Goal: Transaction & Acquisition: Purchase product/service

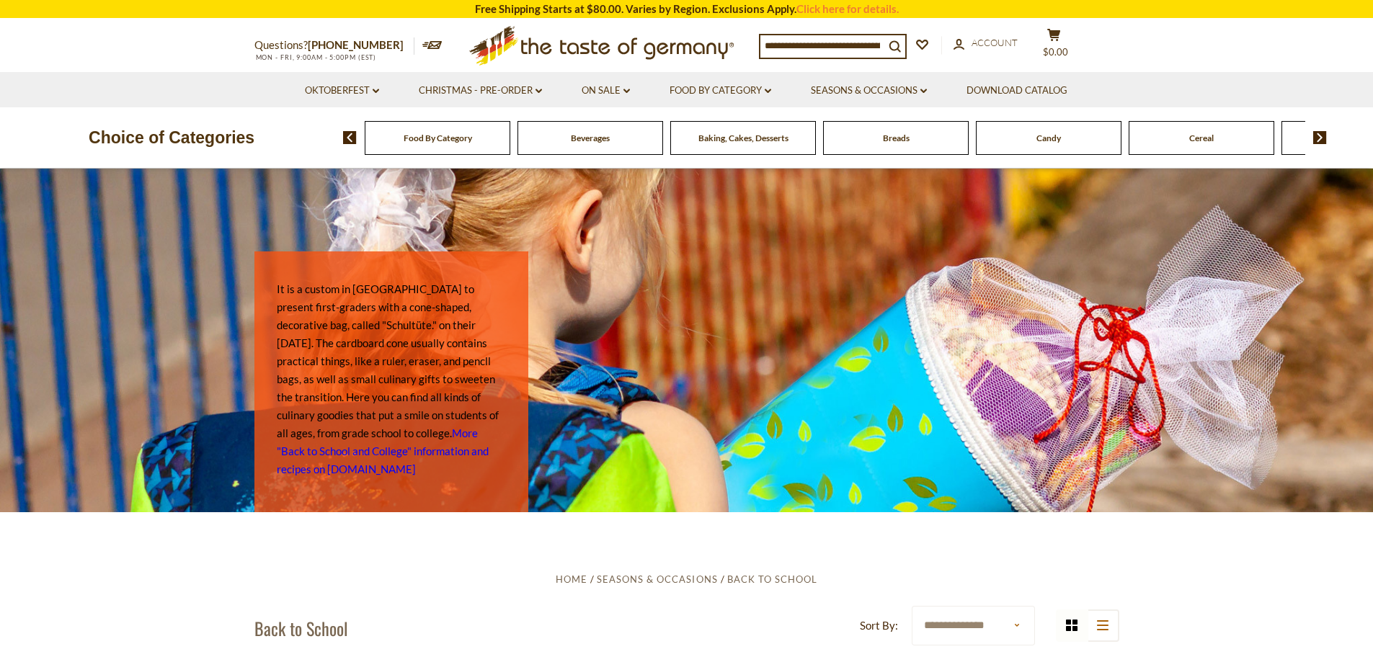
click at [801, 44] on input at bounding box center [822, 45] width 124 height 20
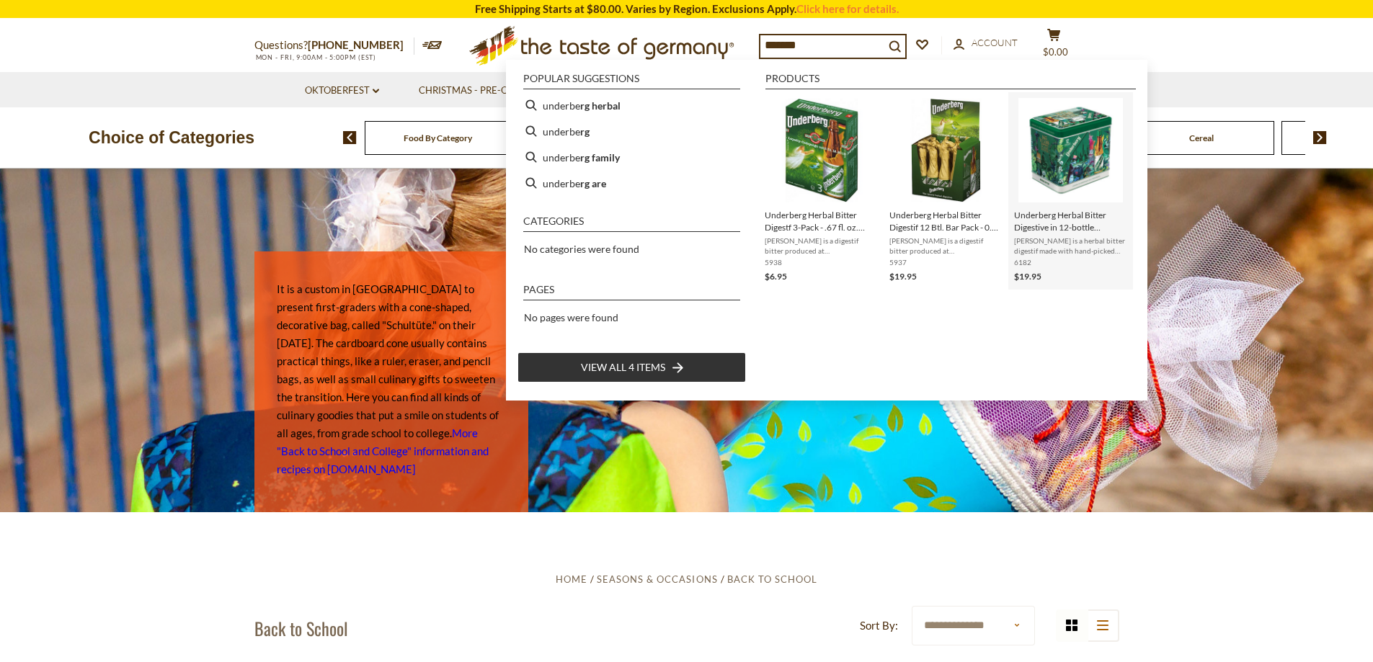
type input "*******"
click at [1072, 159] on img "Underberg Herbal Bitter Digestive in 12-bottle Decorative 1846 Tin - .67 fl. oz…" at bounding box center [1070, 150] width 105 height 105
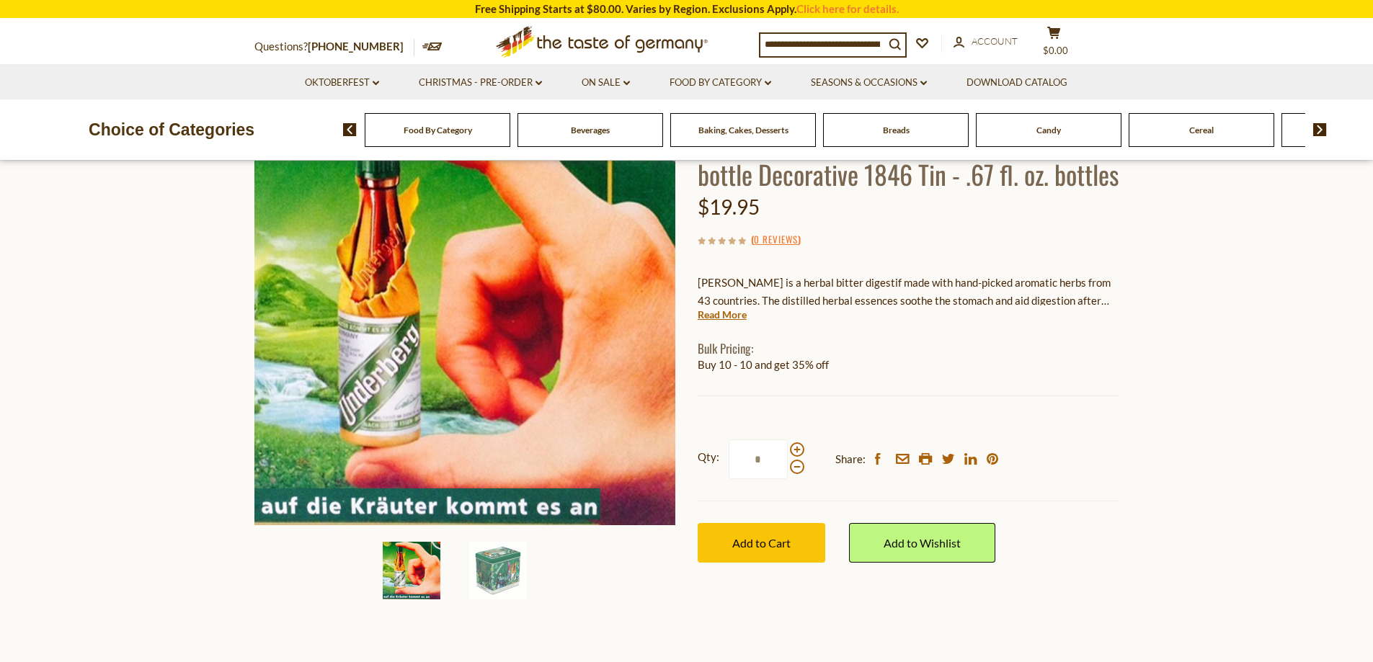
scroll to position [144, 0]
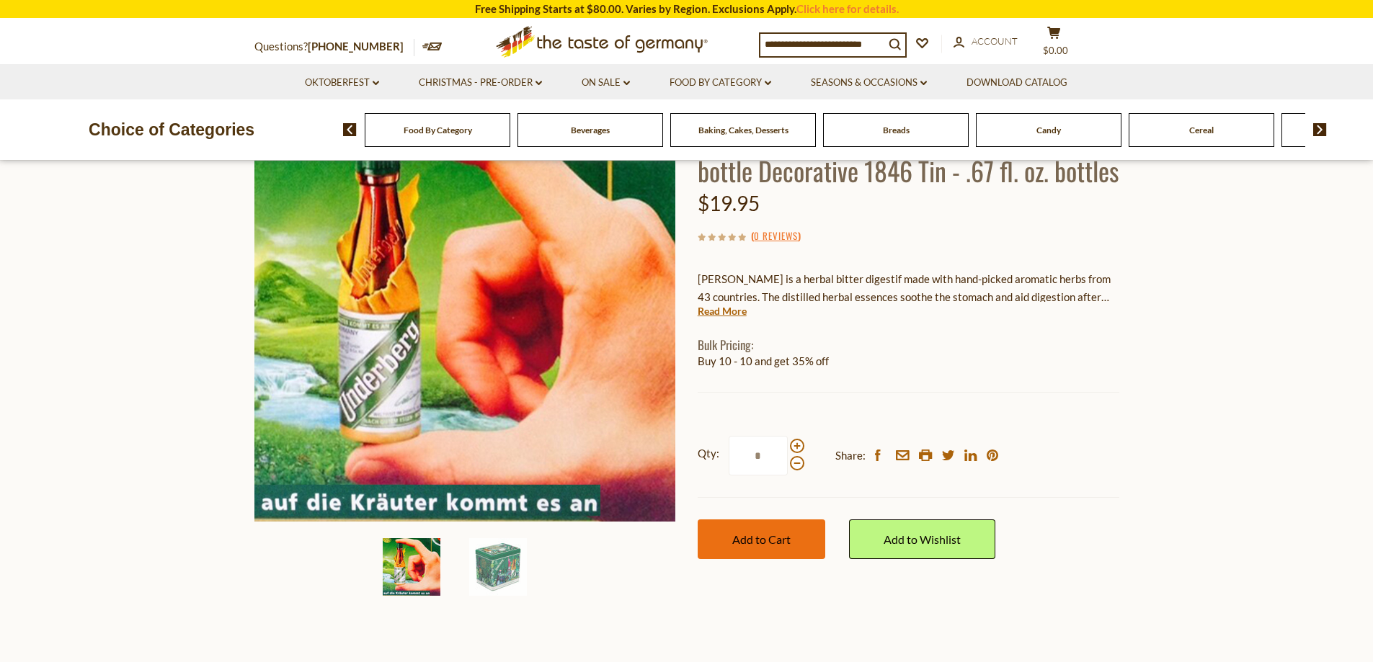
click at [795, 559] on button "Add to Cart" at bounding box center [762, 540] width 128 height 40
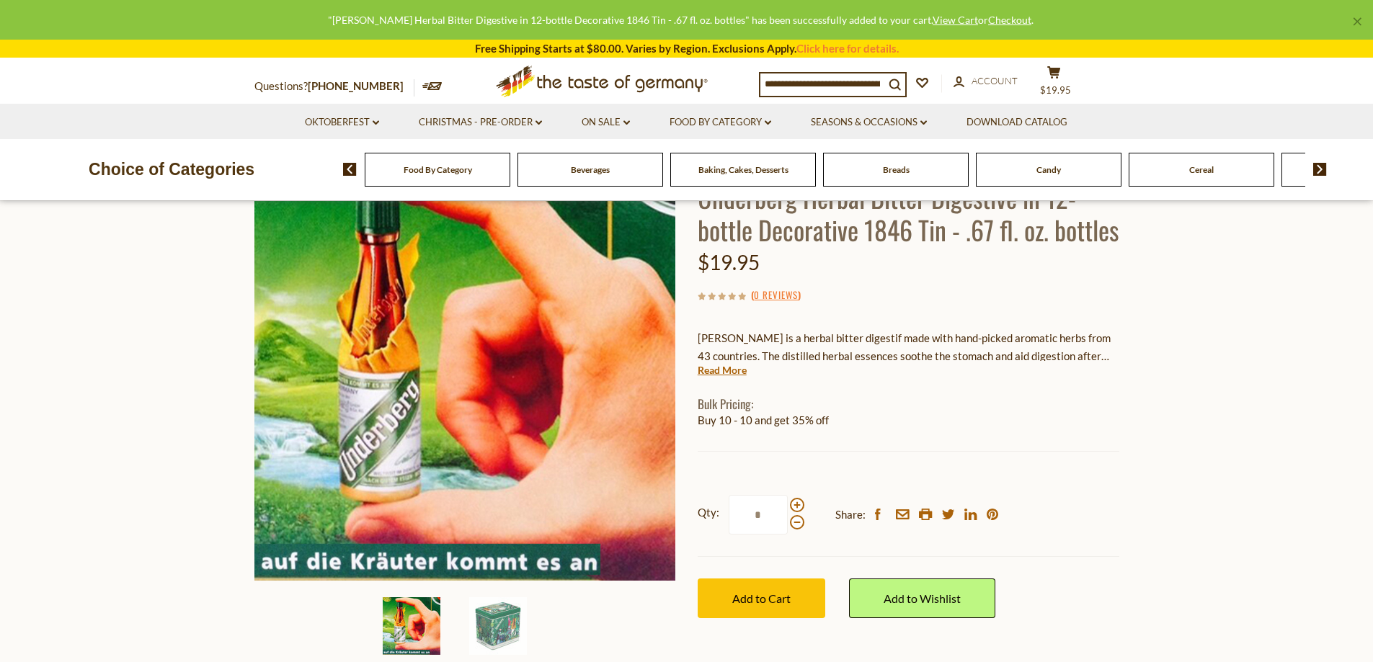
scroll to position [0, 0]
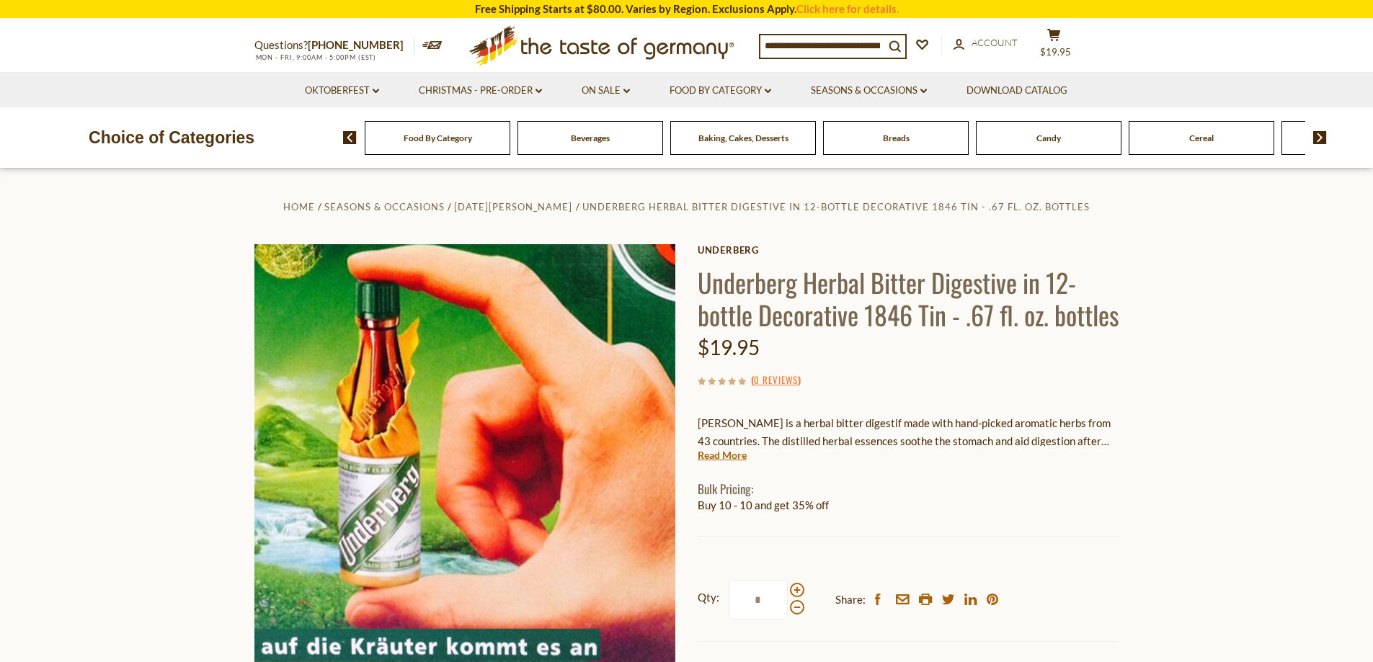
click at [1316, 141] on img at bounding box center [1320, 137] width 14 height 13
click at [1317, 141] on img at bounding box center [1320, 137] width 14 height 13
click at [1317, 138] on img at bounding box center [1320, 137] width 14 height 13
click at [1065, 143] on span "Cheese & Dairy" at bounding box center [1049, 138] width 58 height 11
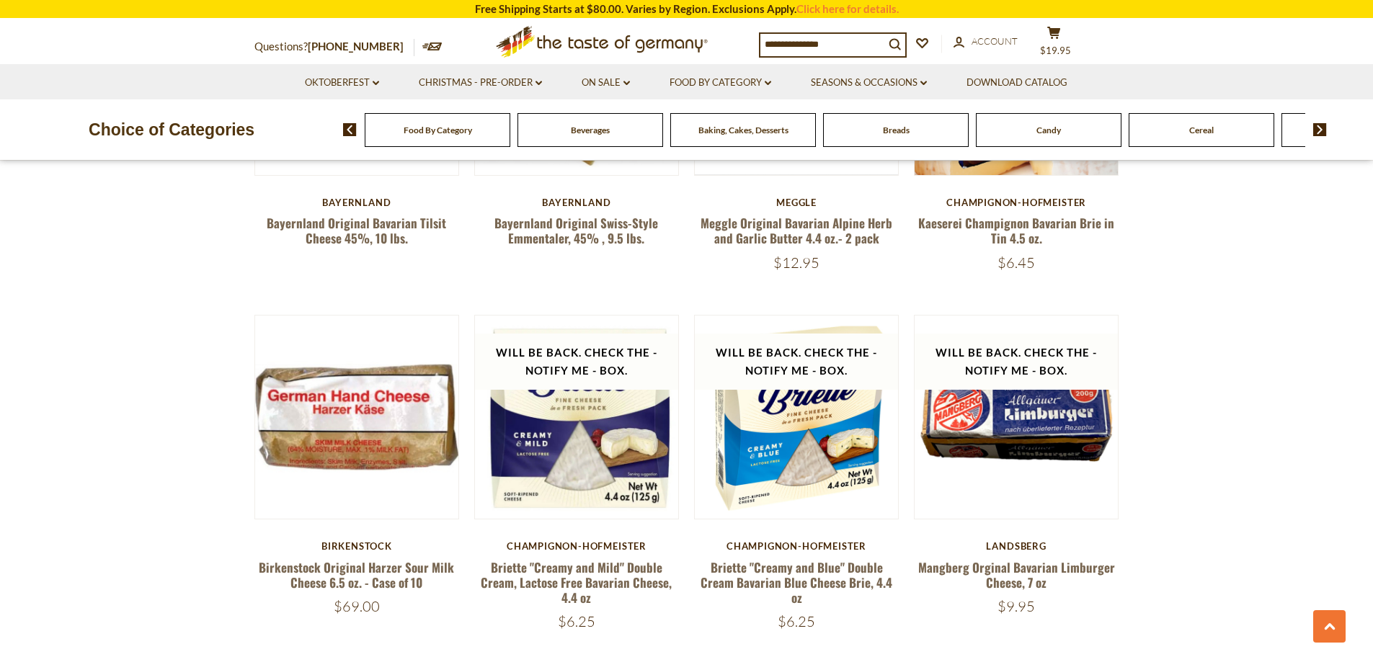
scroll to position [1442, 0]
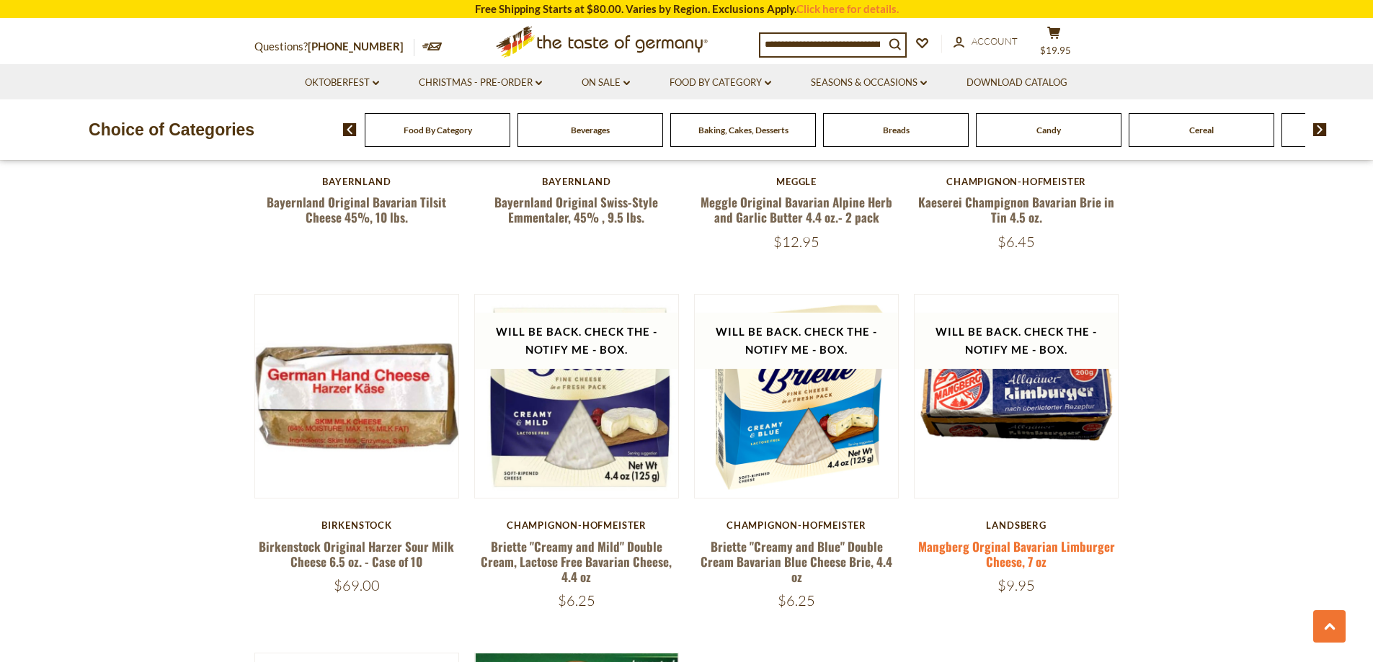
click at [1026, 542] on link "Mangberg Orginal Bavarian Limburger Cheese, 7 oz" at bounding box center [1016, 554] width 197 height 33
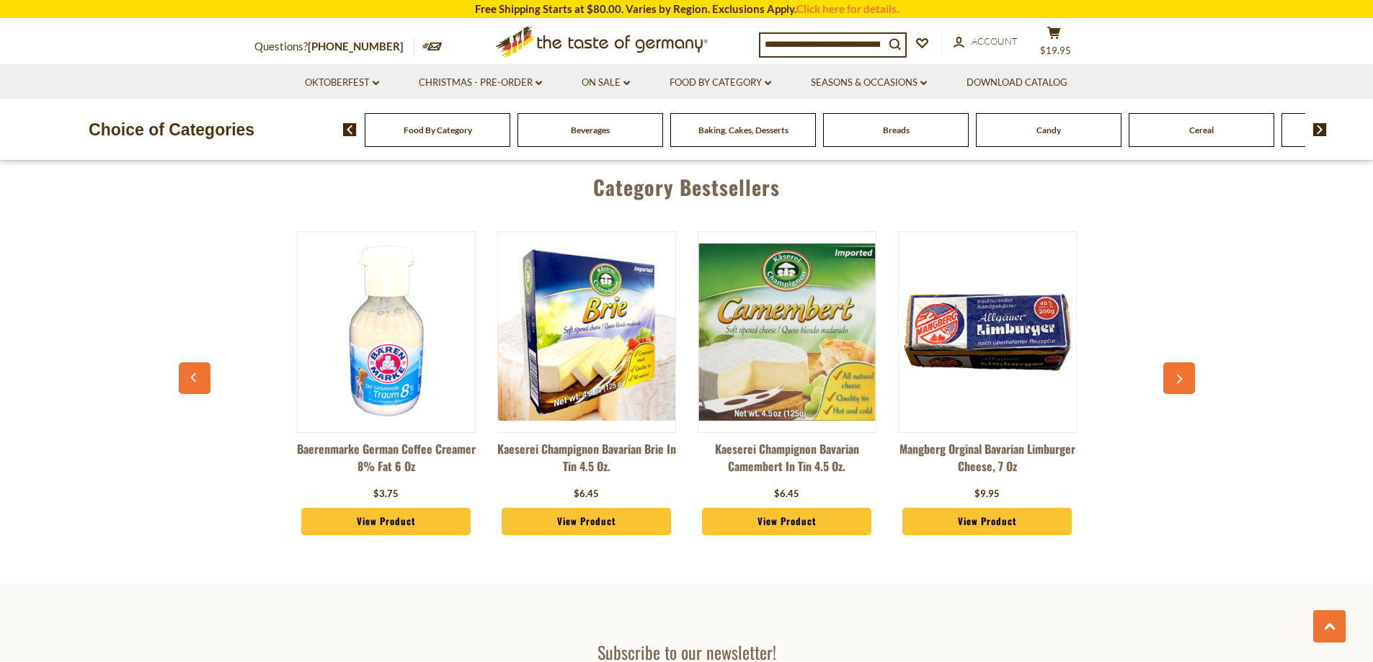
scroll to position [2378, 0]
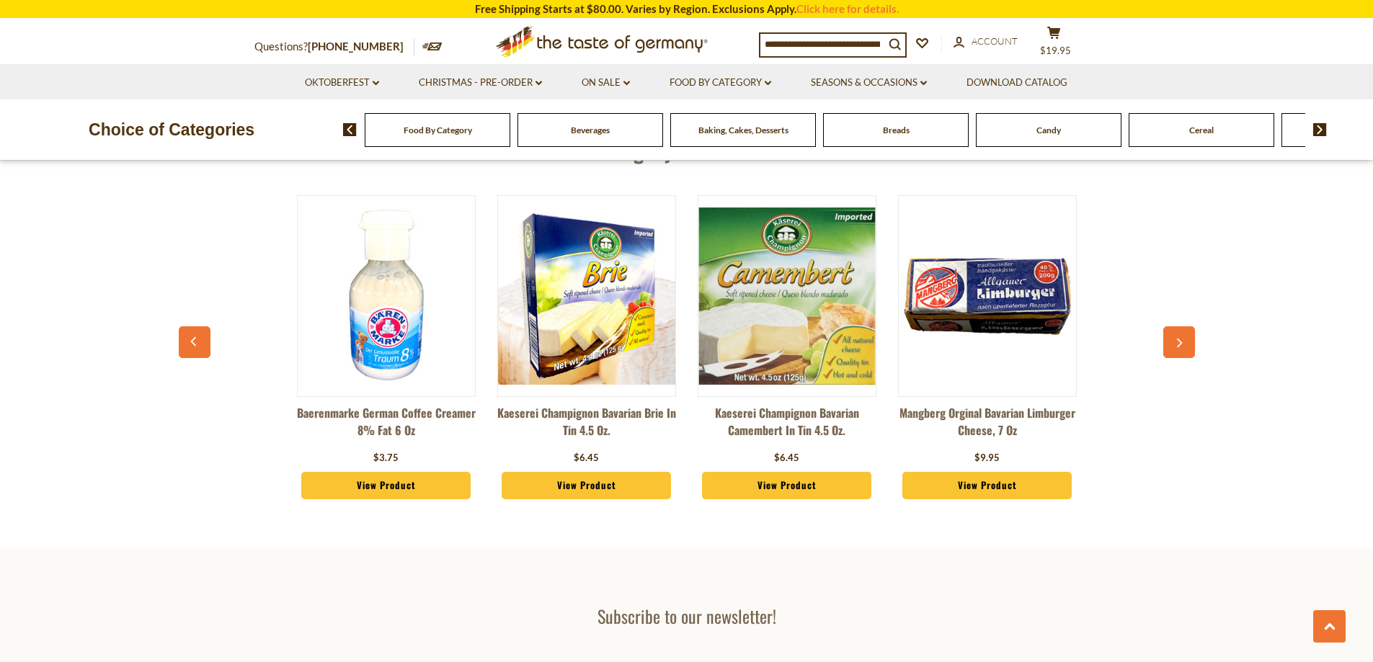
click at [1010, 483] on link "View Product" at bounding box center [987, 485] width 170 height 27
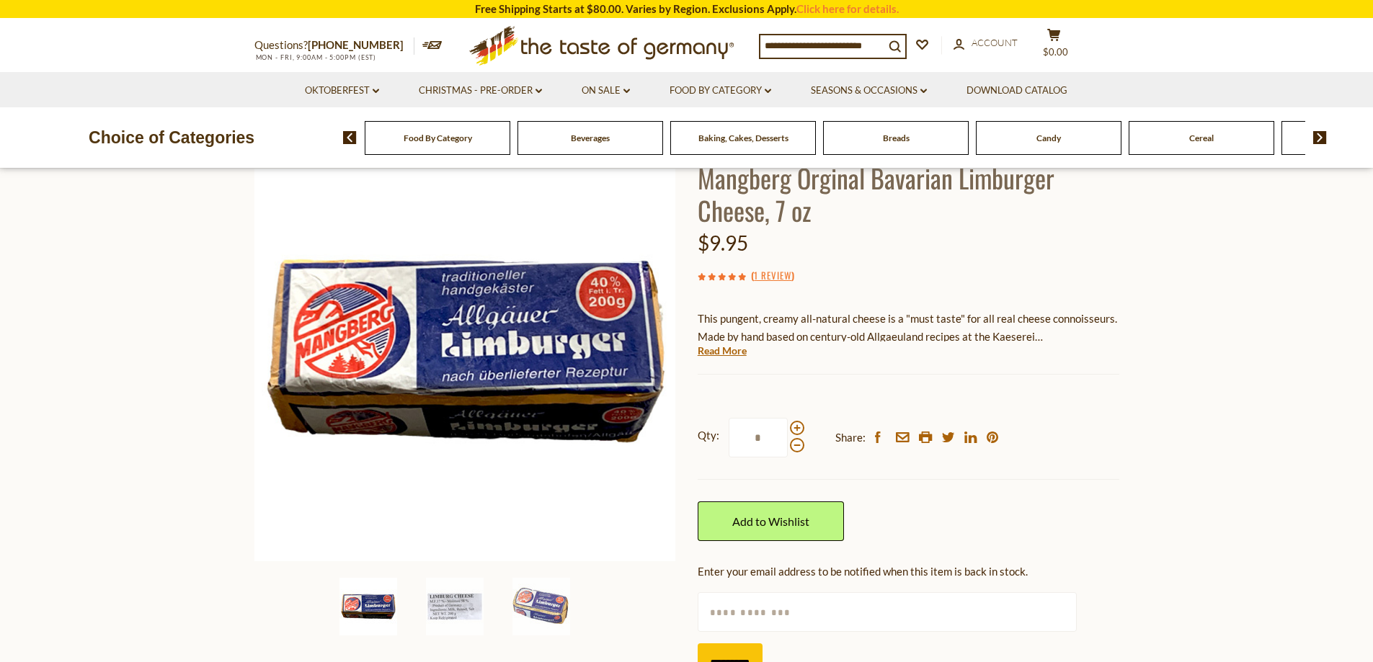
scroll to position [144, 0]
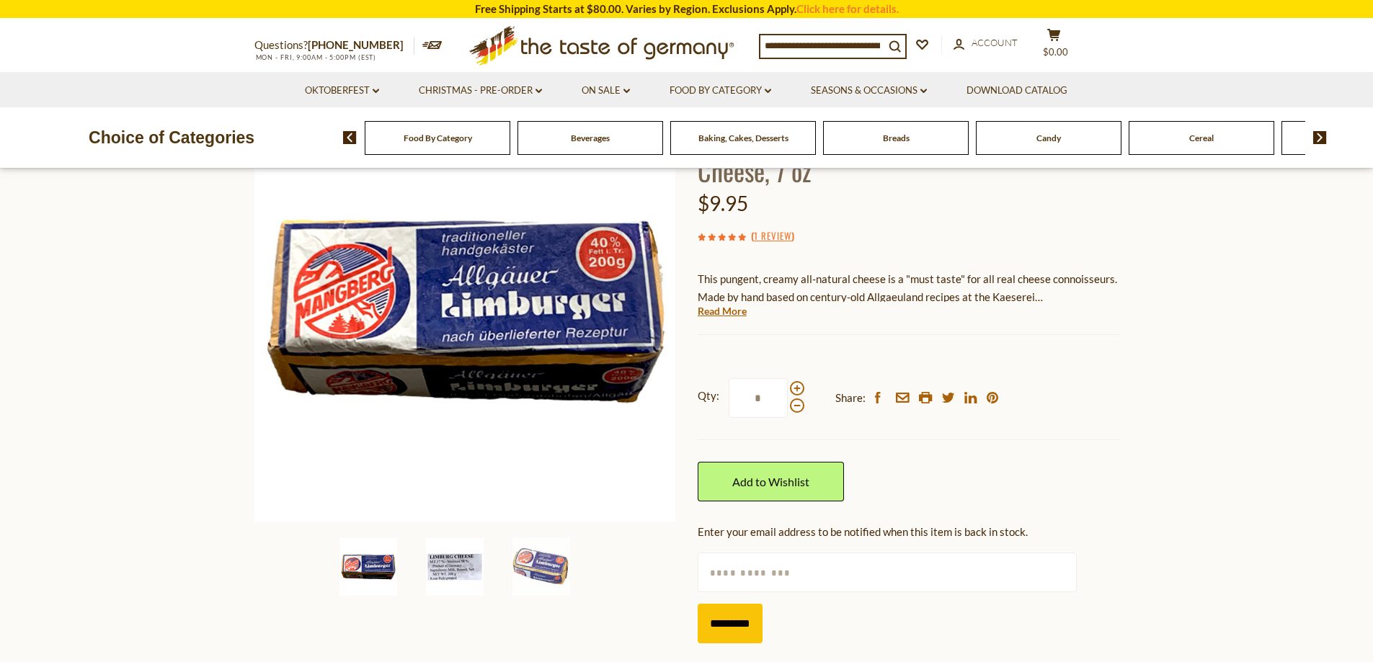
click at [460, 572] on img at bounding box center [455, 567] width 58 height 58
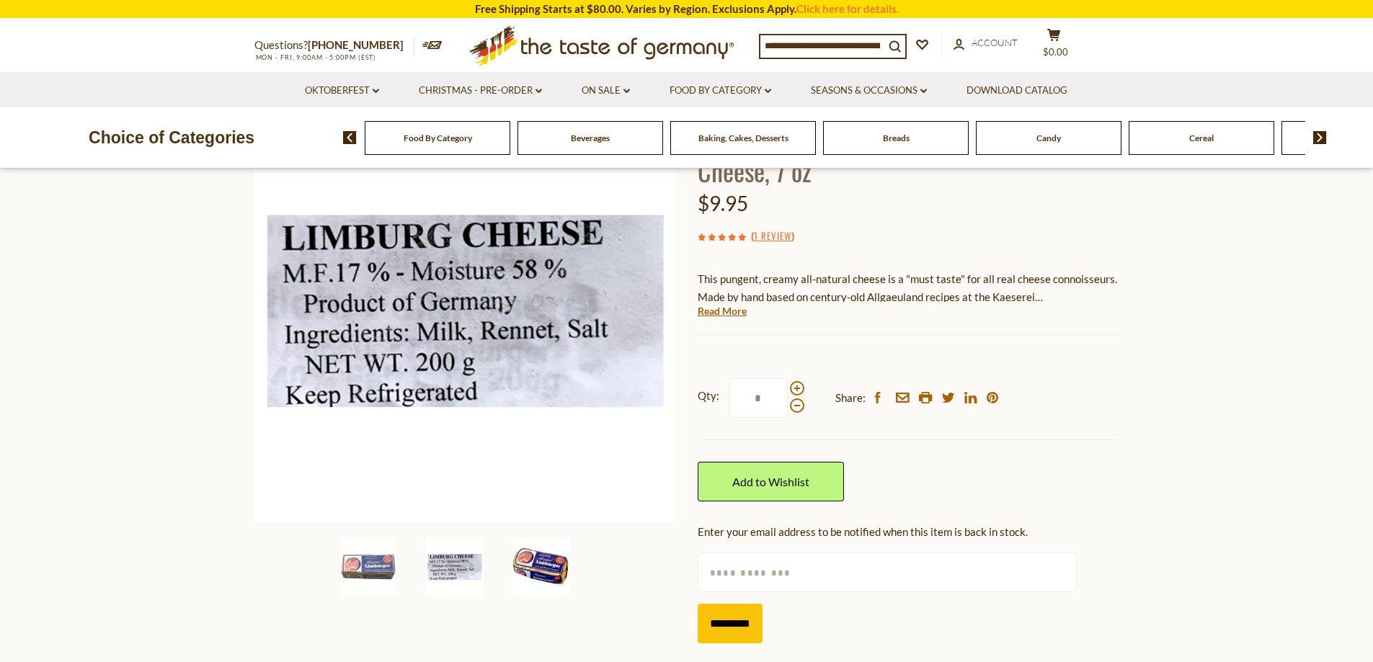
click at [543, 564] on img at bounding box center [541, 567] width 58 height 58
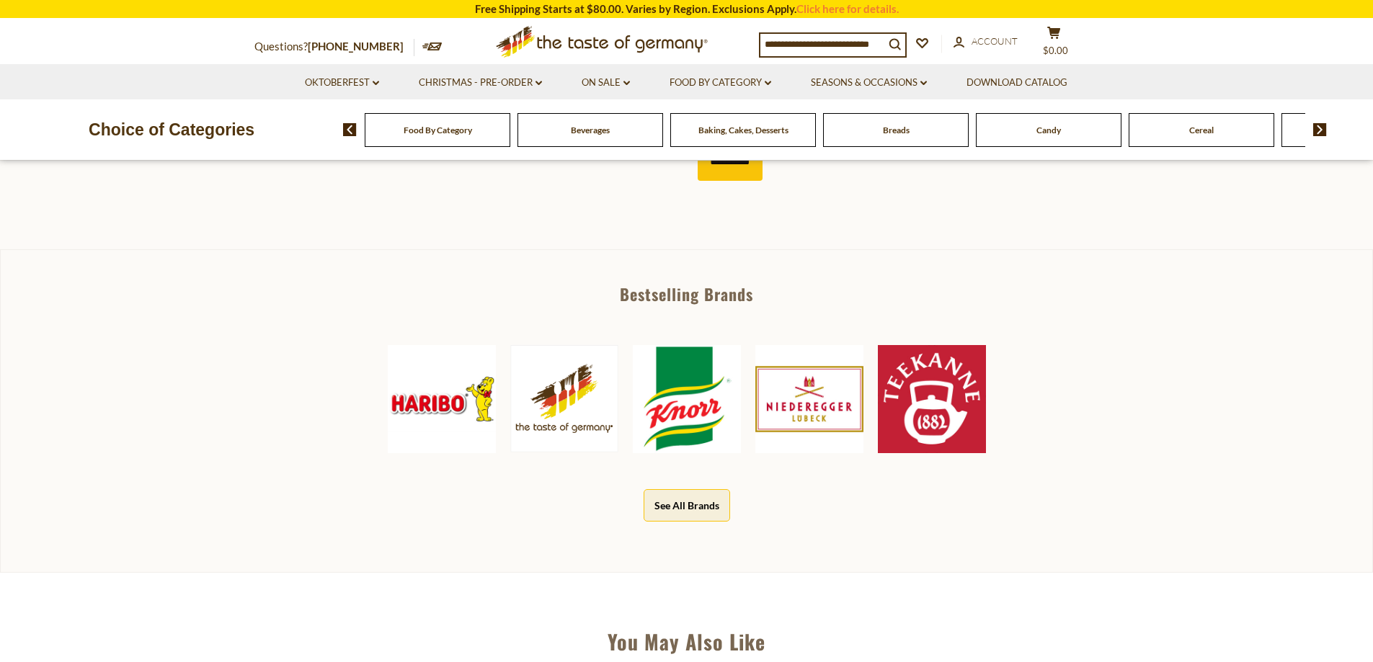
scroll to position [649, 0]
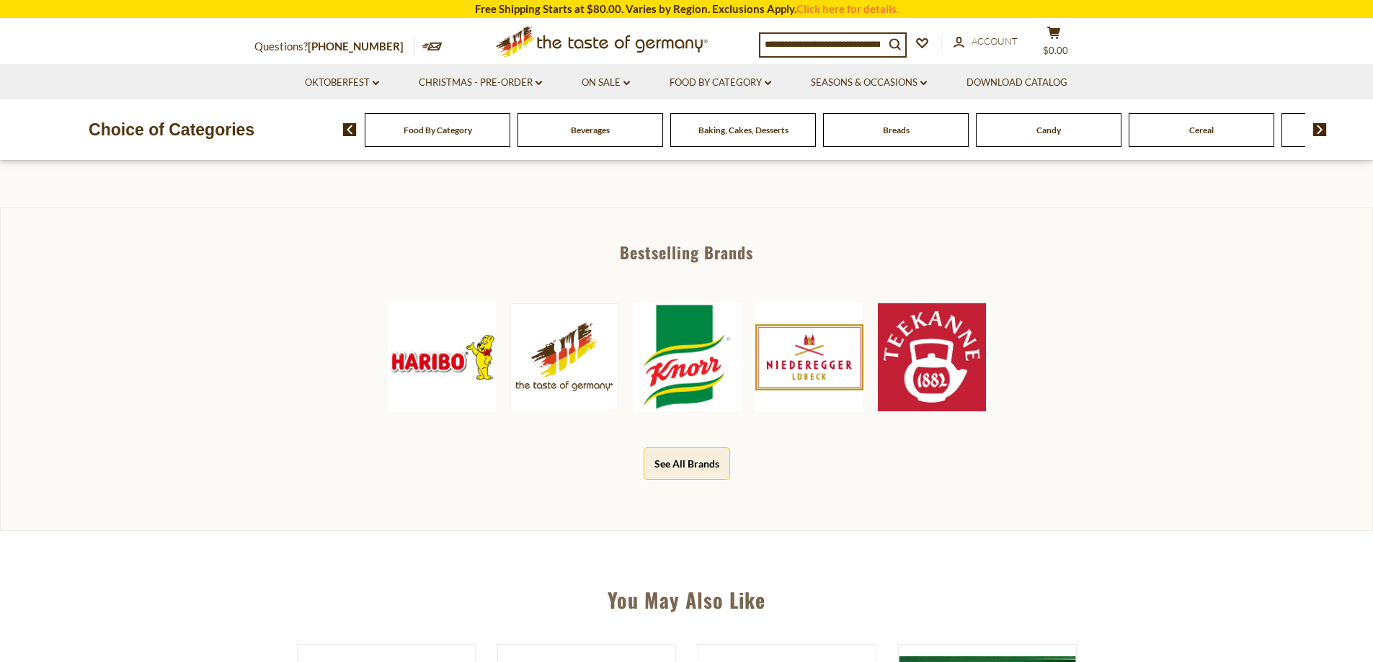
click at [684, 357] on img at bounding box center [687, 357] width 108 height 108
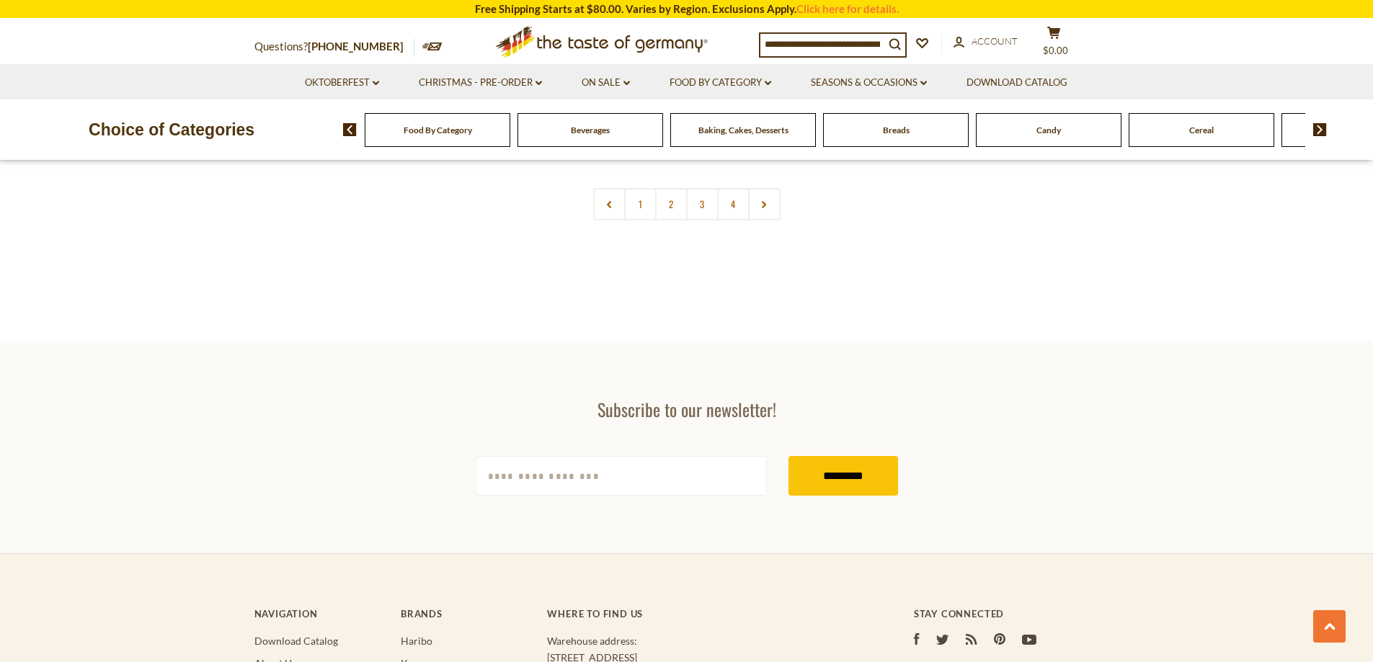
scroll to position [3388, 0]
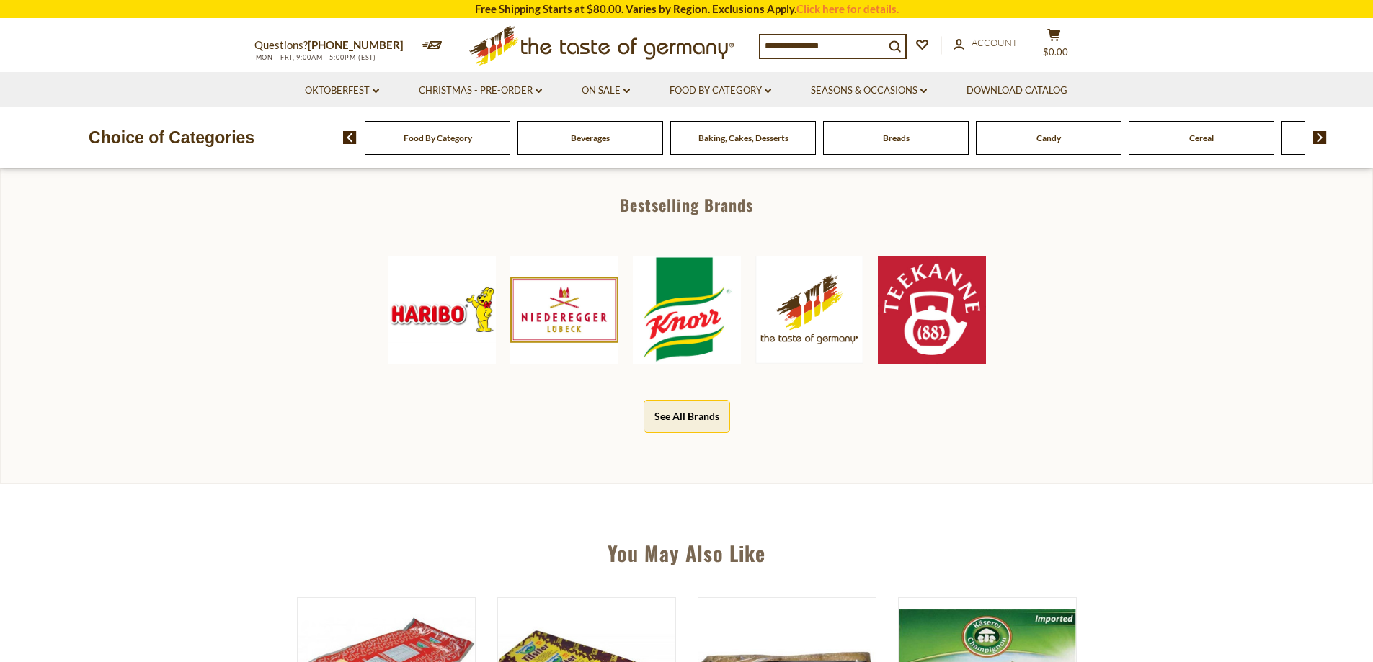
scroll to position [649, 0]
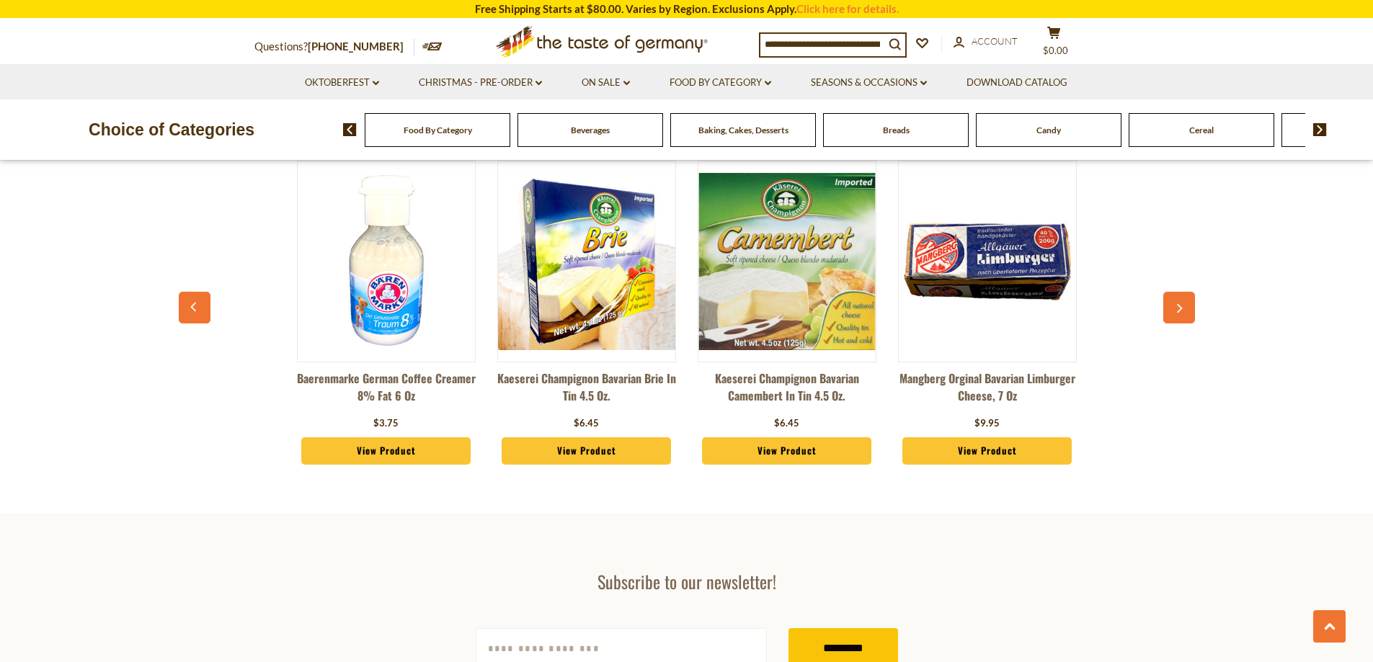
scroll to position [2103, 0]
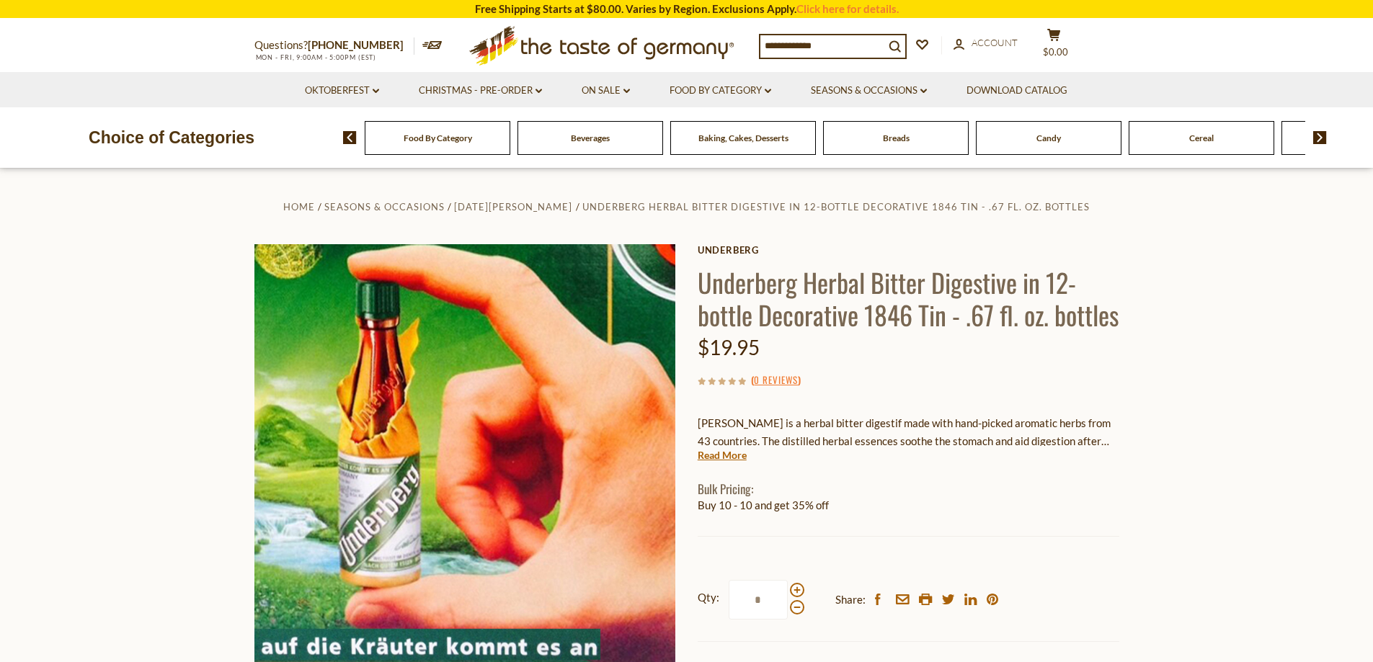
click at [1323, 140] on img at bounding box center [1320, 137] width 14 height 13
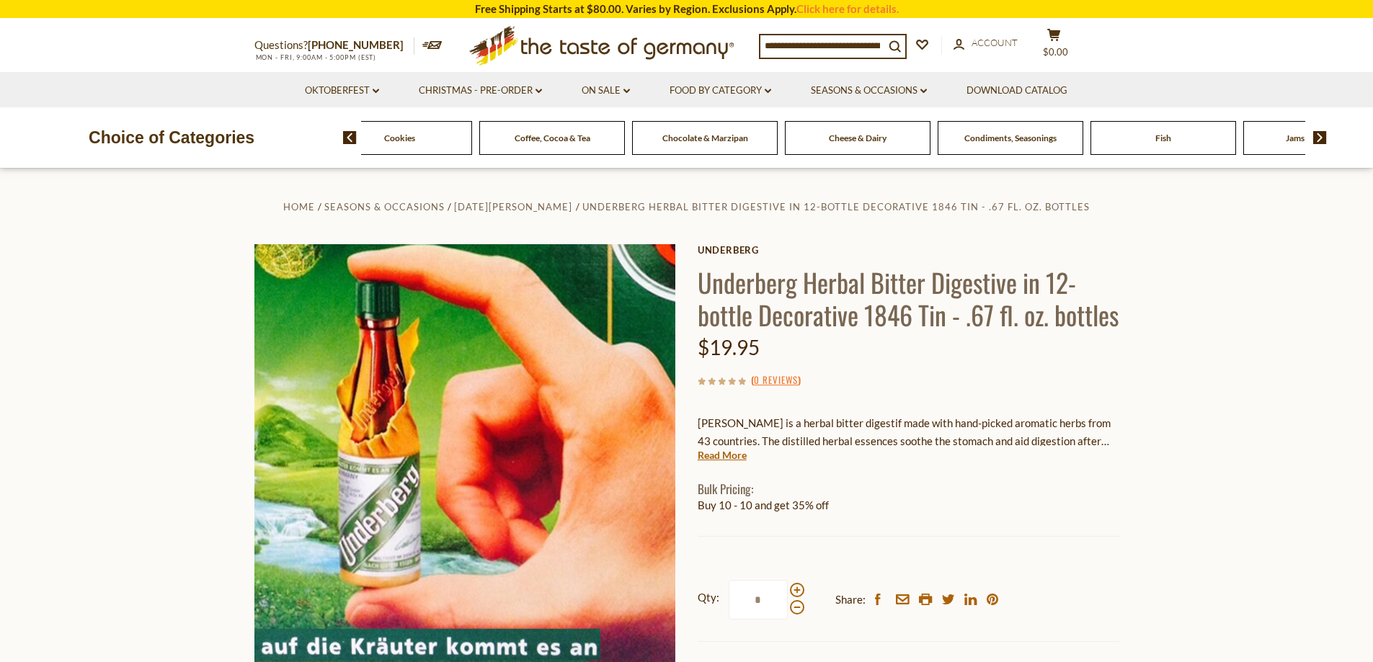
click at [1323, 140] on img at bounding box center [1320, 137] width 14 height 13
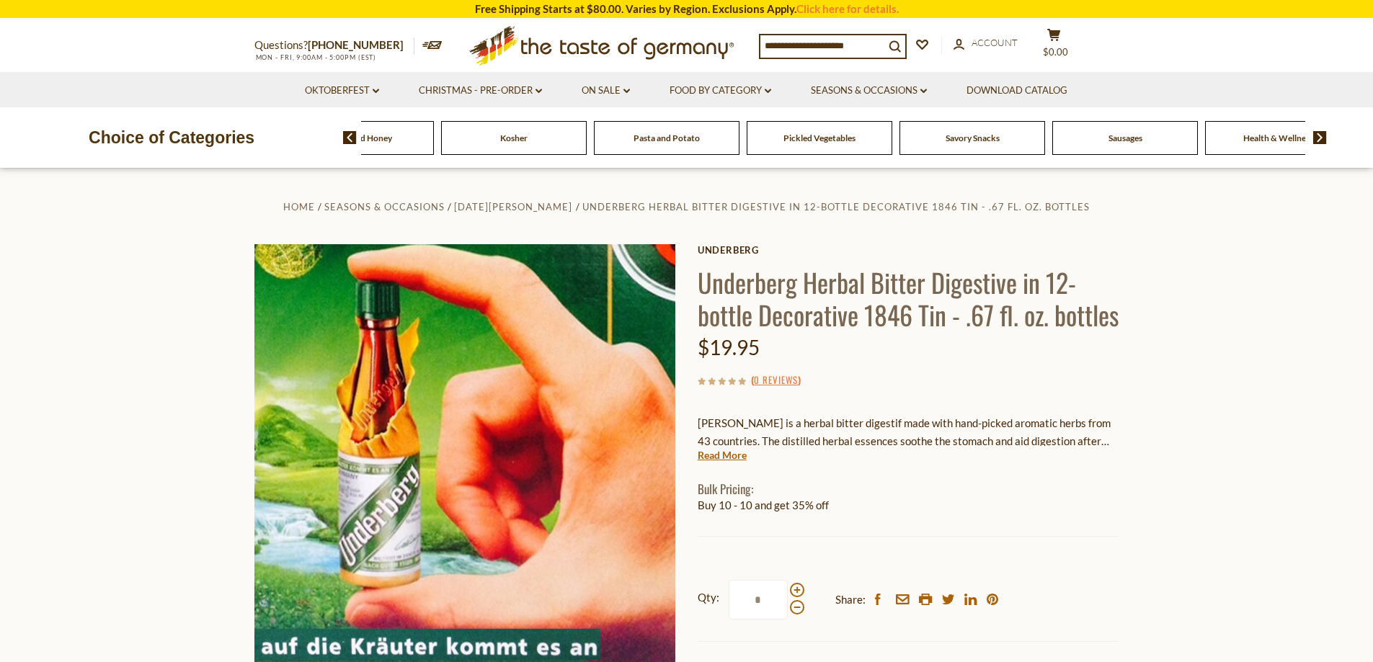
click at [1131, 142] on span "Sausages" at bounding box center [1126, 138] width 34 height 11
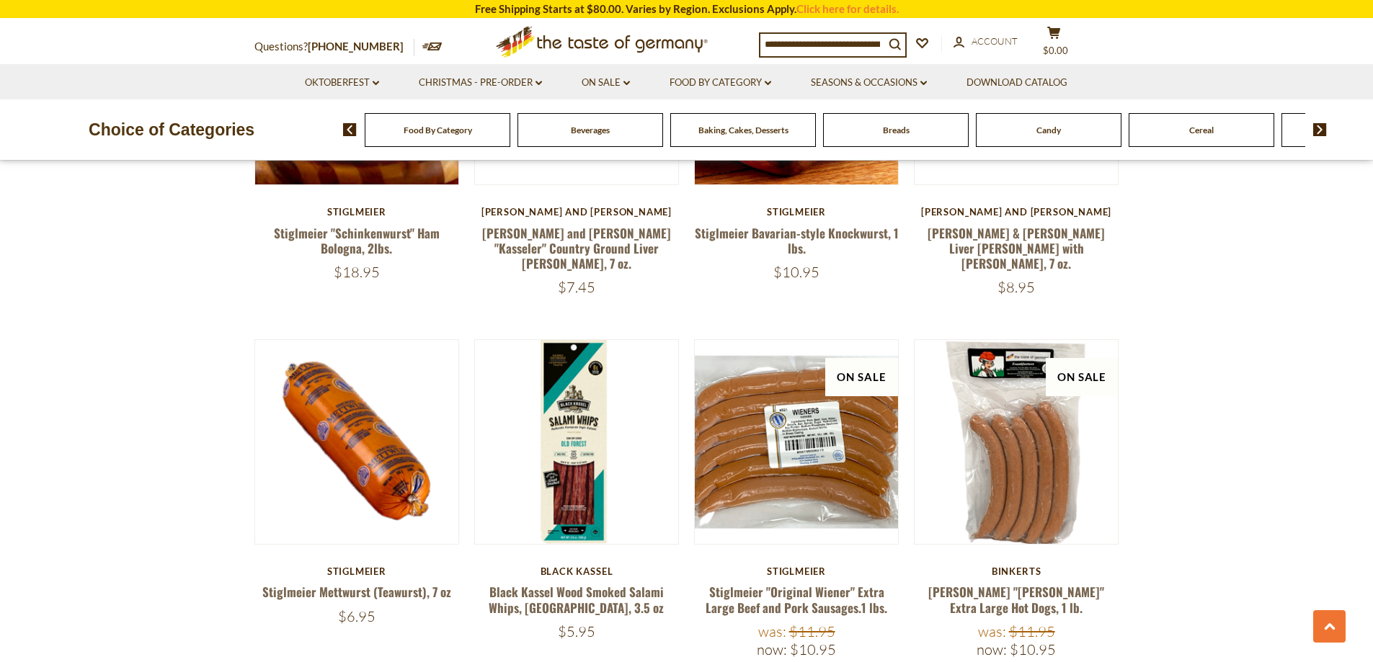
scroll to position [1802, 0]
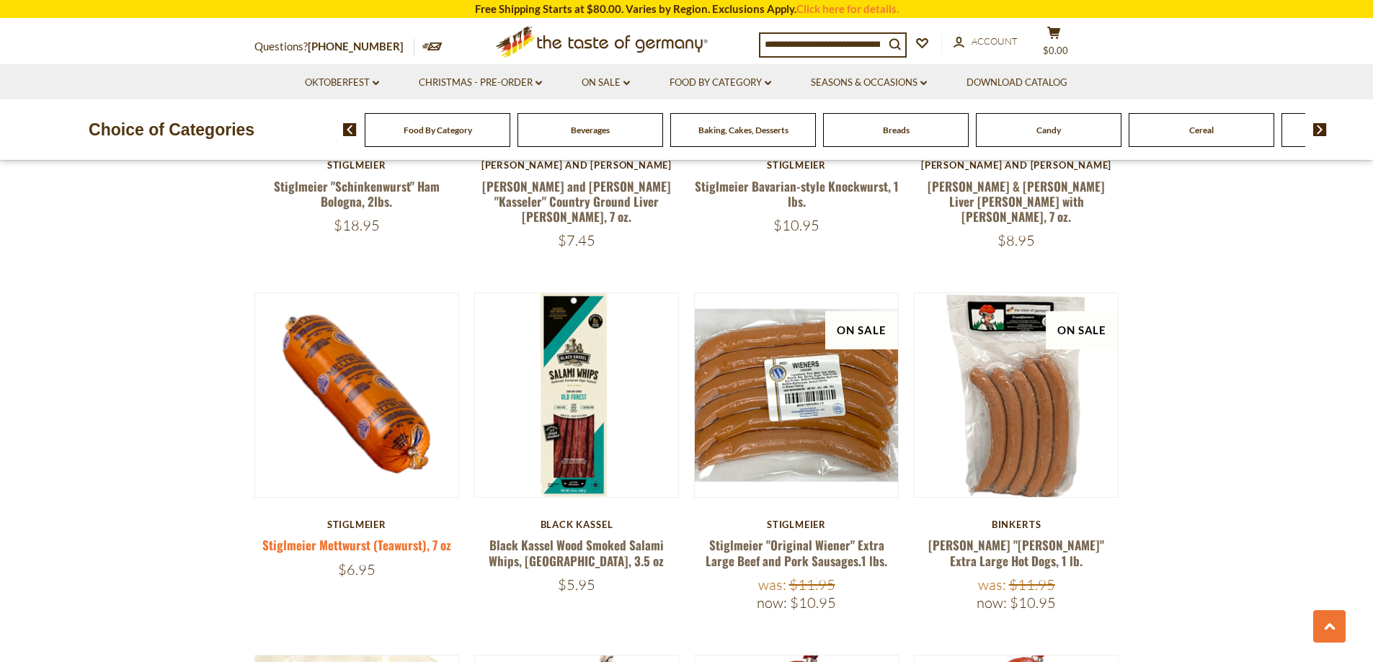
click at [334, 536] on link "Stiglmeier Mettwurst (Teawurst), 7 oz" at bounding box center [356, 545] width 189 height 18
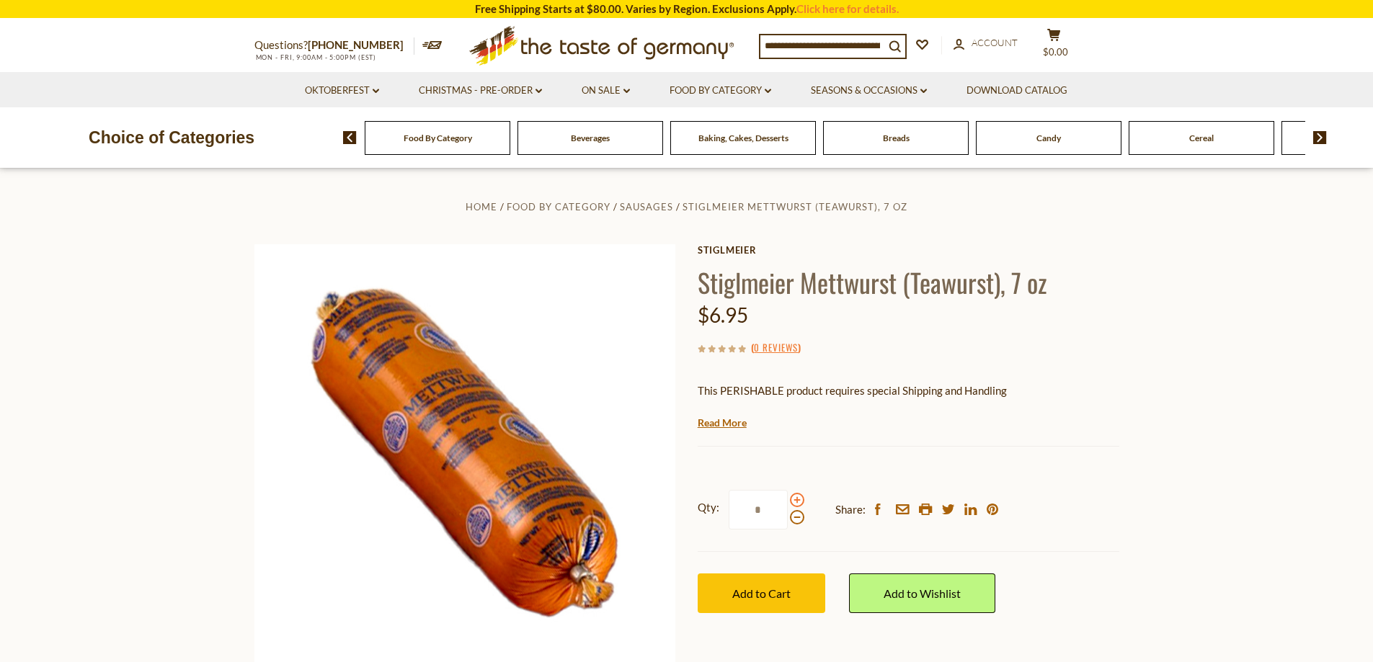
click at [796, 502] on span at bounding box center [797, 500] width 14 height 14
click at [788, 502] on input "*" at bounding box center [758, 510] width 59 height 40
click at [795, 519] on span at bounding box center [797, 517] width 14 height 14
click at [788, 519] on input "*" at bounding box center [758, 510] width 59 height 40
click at [795, 501] on span at bounding box center [797, 500] width 14 height 14
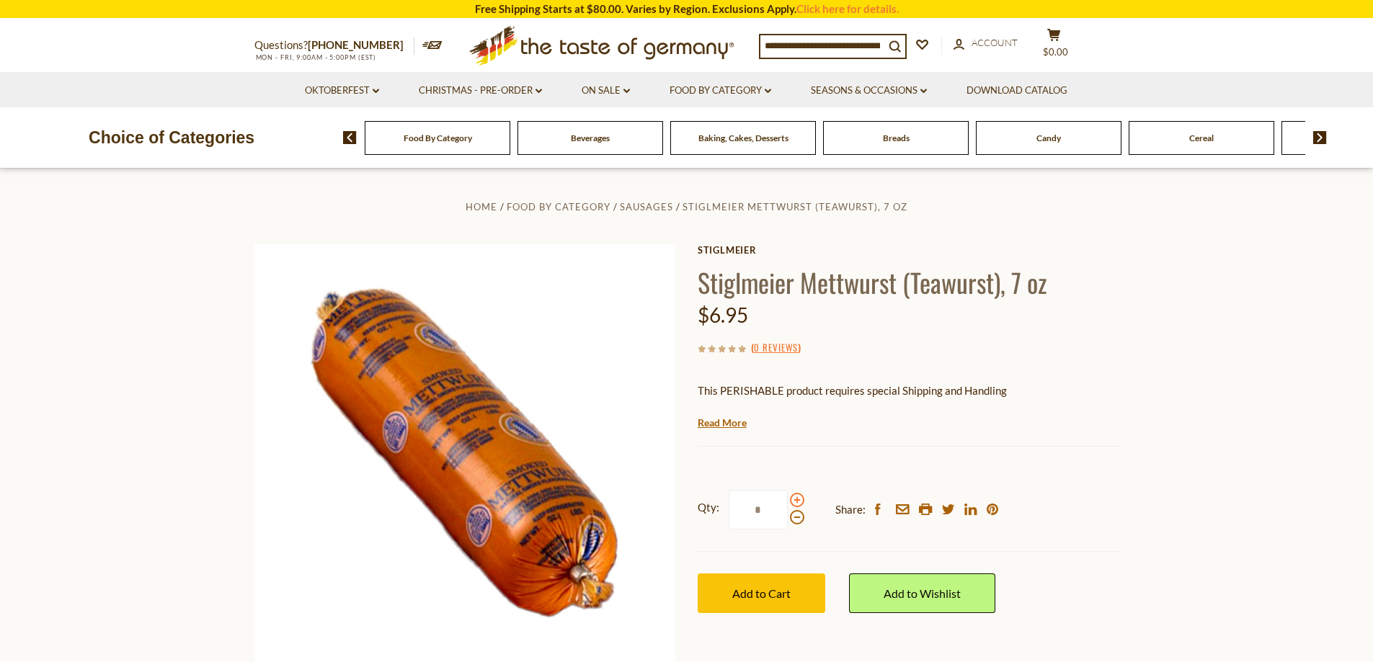
click at [788, 501] on input "*" at bounding box center [758, 510] width 59 height 40
click at [796, 520] on span at bounding box center [797, 517] width 14 height 14
click at [788, 520] on input "*" at bounding box center [758, 510] width 59 height 40
drag, startPoint x: 768, startPoint y: 511, endPoint x: 726, endPoint y: 510, distance: 42.5
click at [726, 510] on label "Qty: *" at bounding box center [751, 510] width 107 height 40
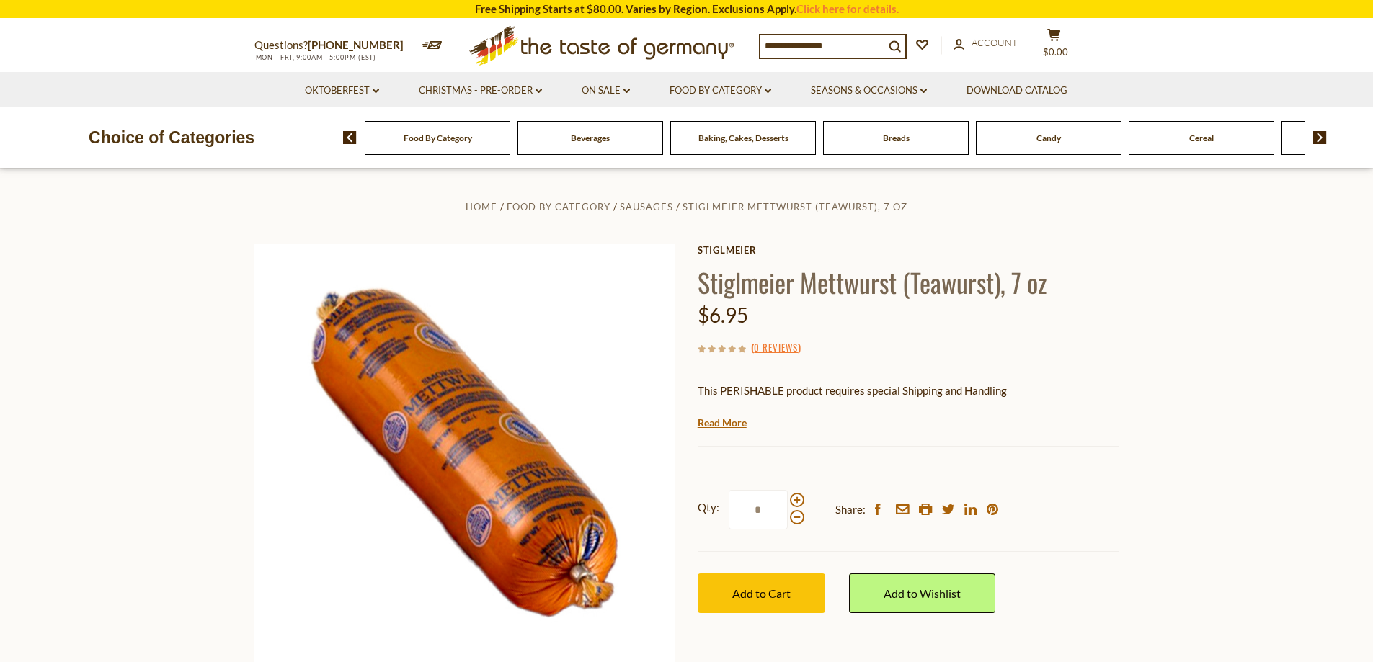
click at [729, 510] on input "*" at bounding box center [758, 510] width 59 height 40
type input "*"
click at [773, 591] on span "Add to Cart" at bounding box center [761, 594] width 58 height 14
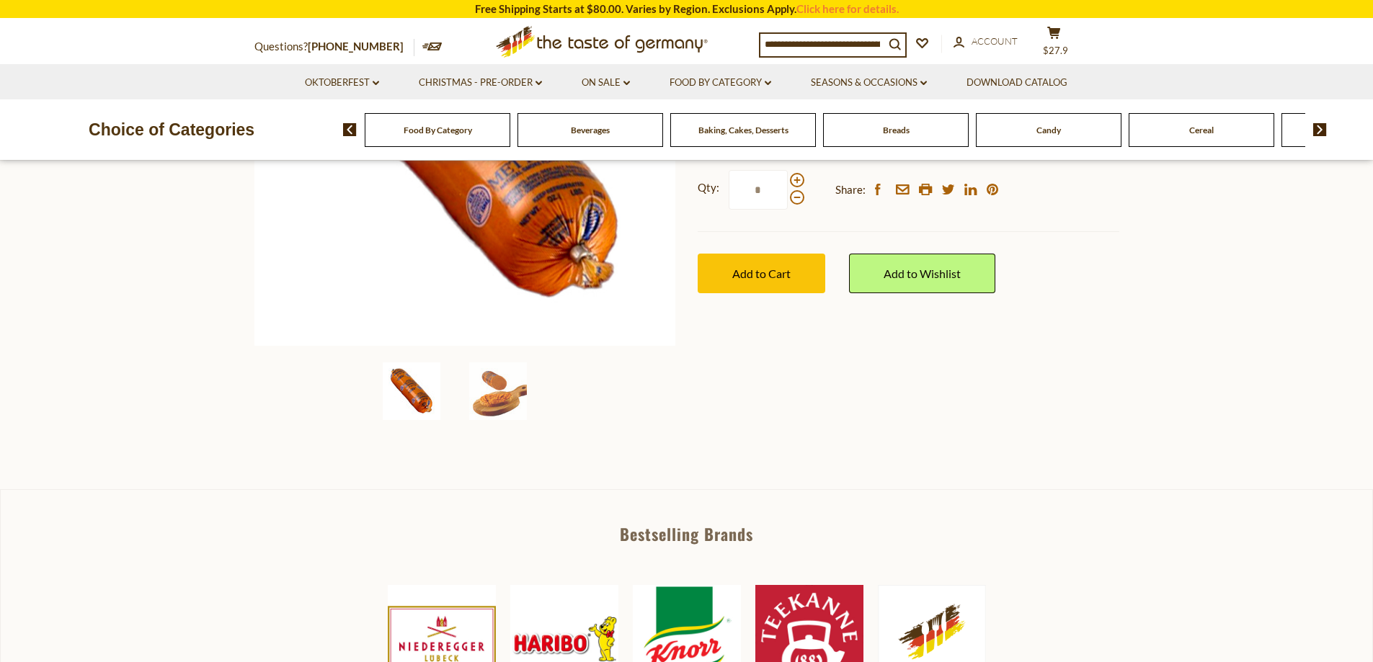
scroll to position [360, 0]
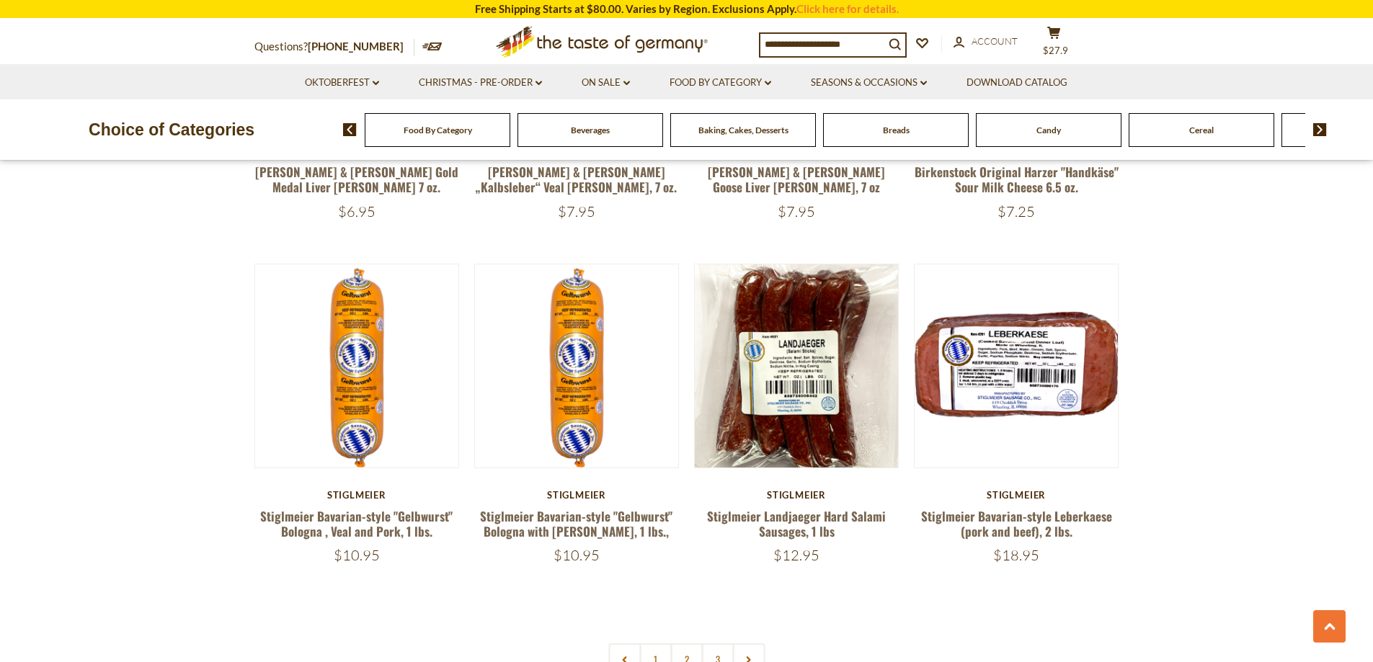
scroll to position [3282, 0]
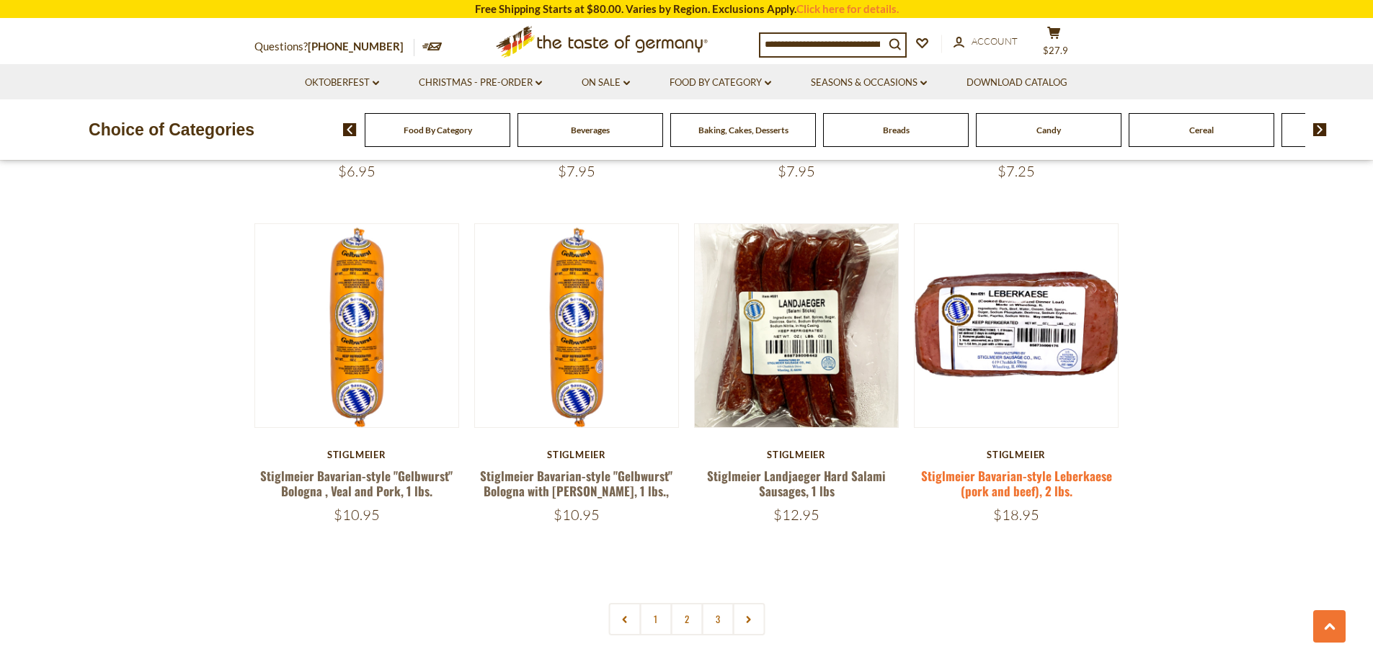
click at [1023, 467] on link "Stiglmeier Bavarian-style Leberkaese (pork and beef), 2 lbs." at bounding box center [1016, 483] width 191 height 33
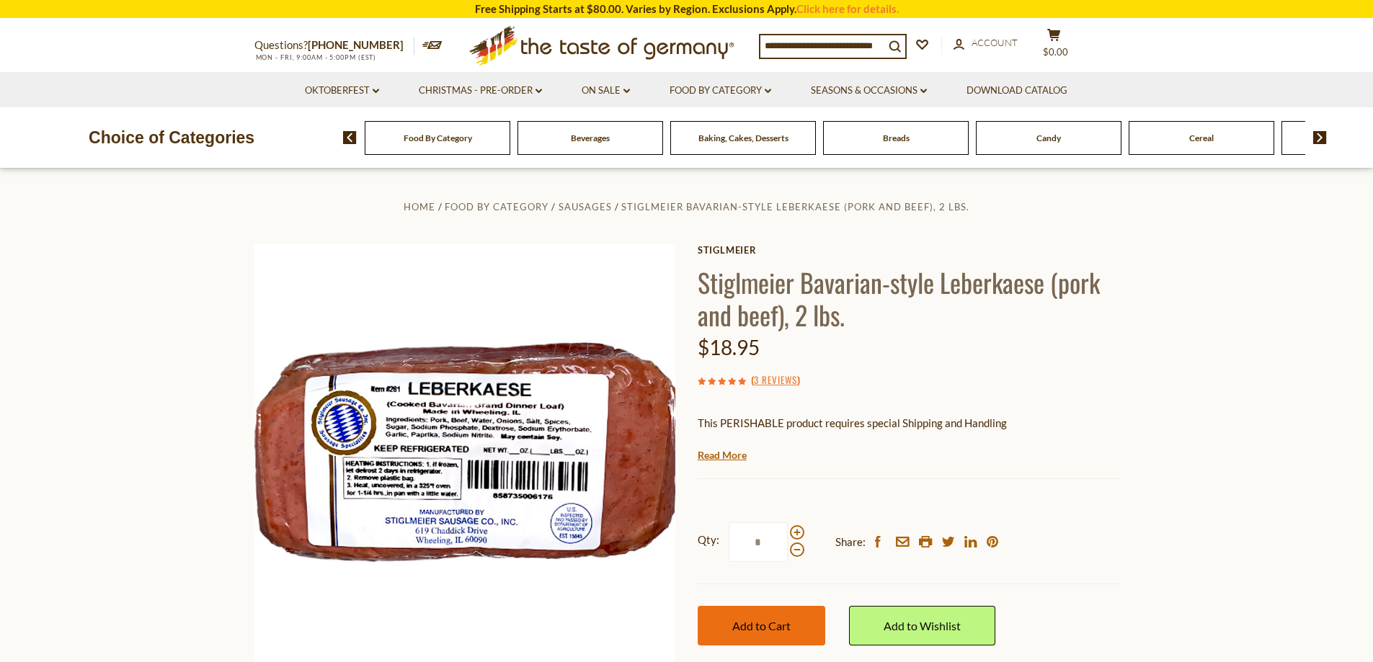
click at [750, 626] on span "Add to Cart" at bounding box center [761, 626] width 58 height 14
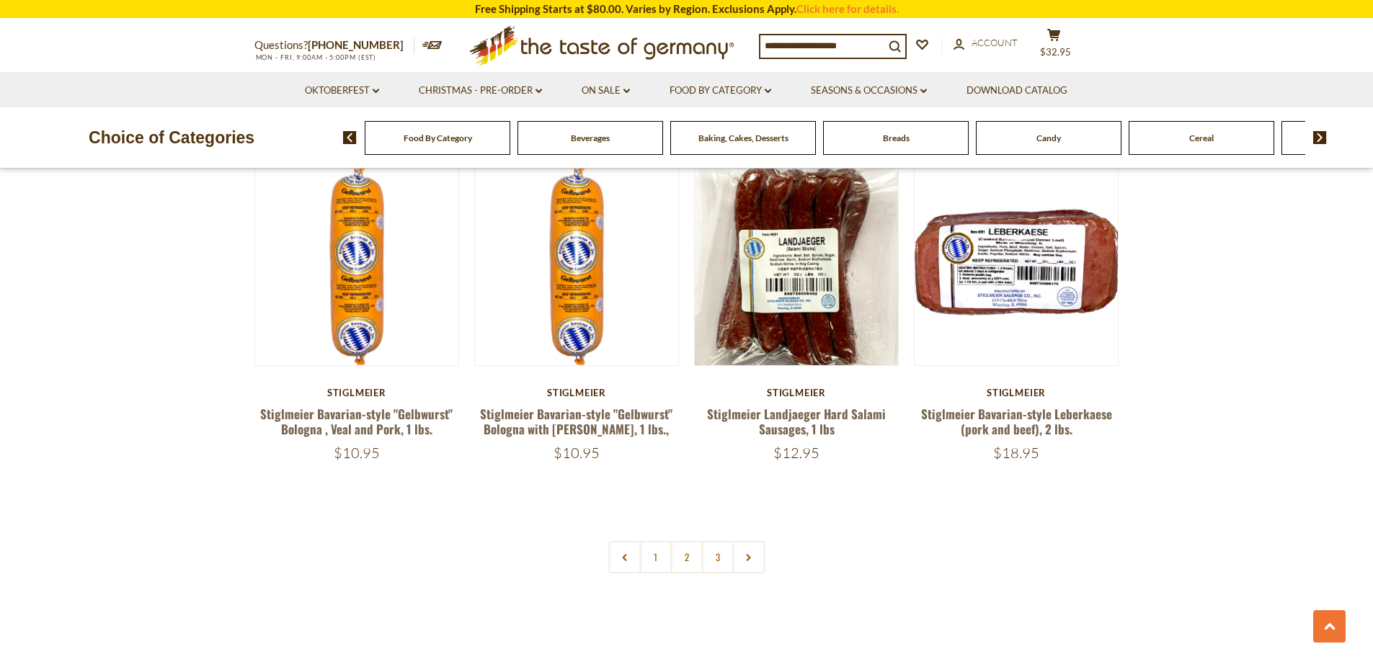
scroll to position [3498, 0]
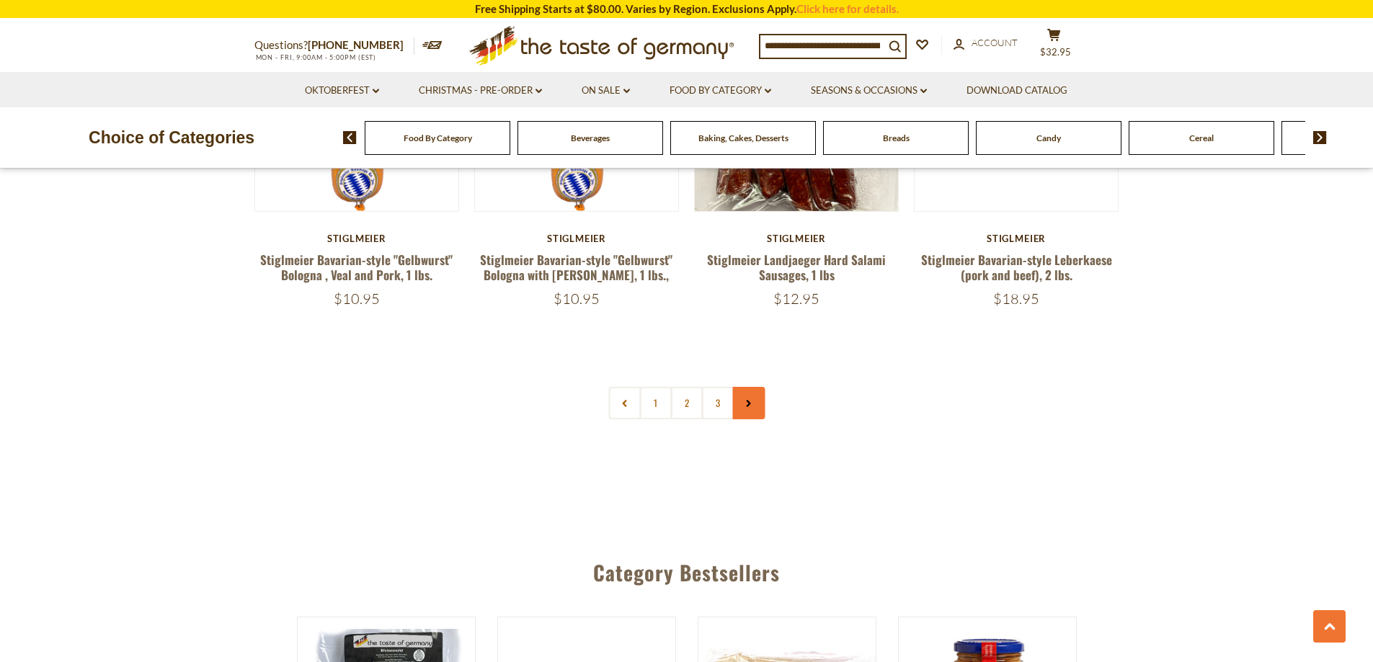
click at [751, 400] on icon at bounding box center [749, 403] width 9 height 7
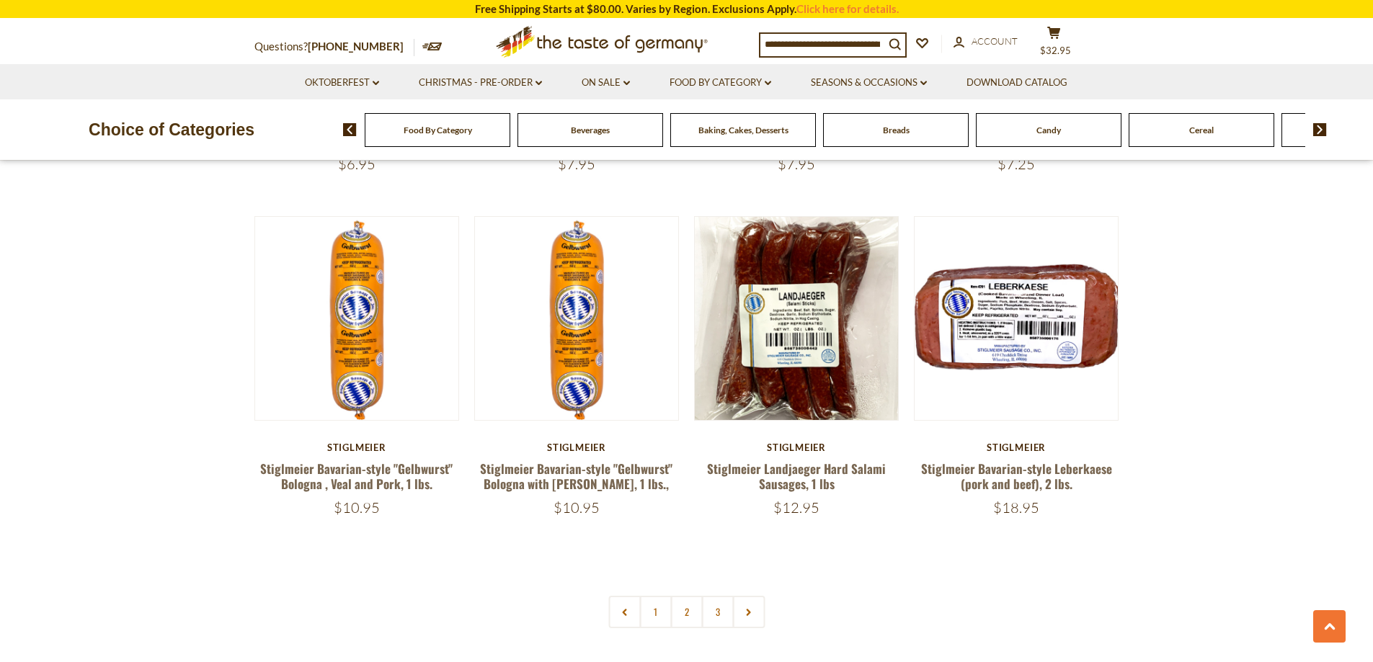
scroll to position [3315, 0]
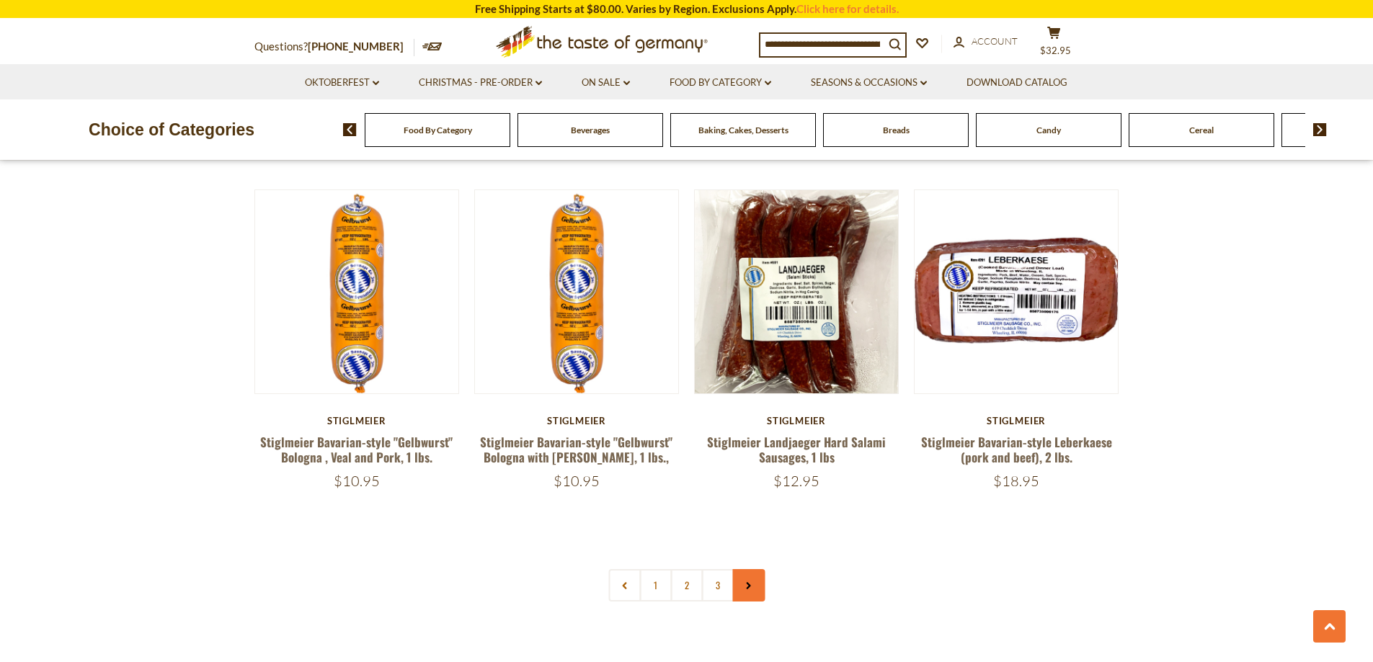
click at [757, 569] on link at bounding box center [748, 585] width 32 height 32
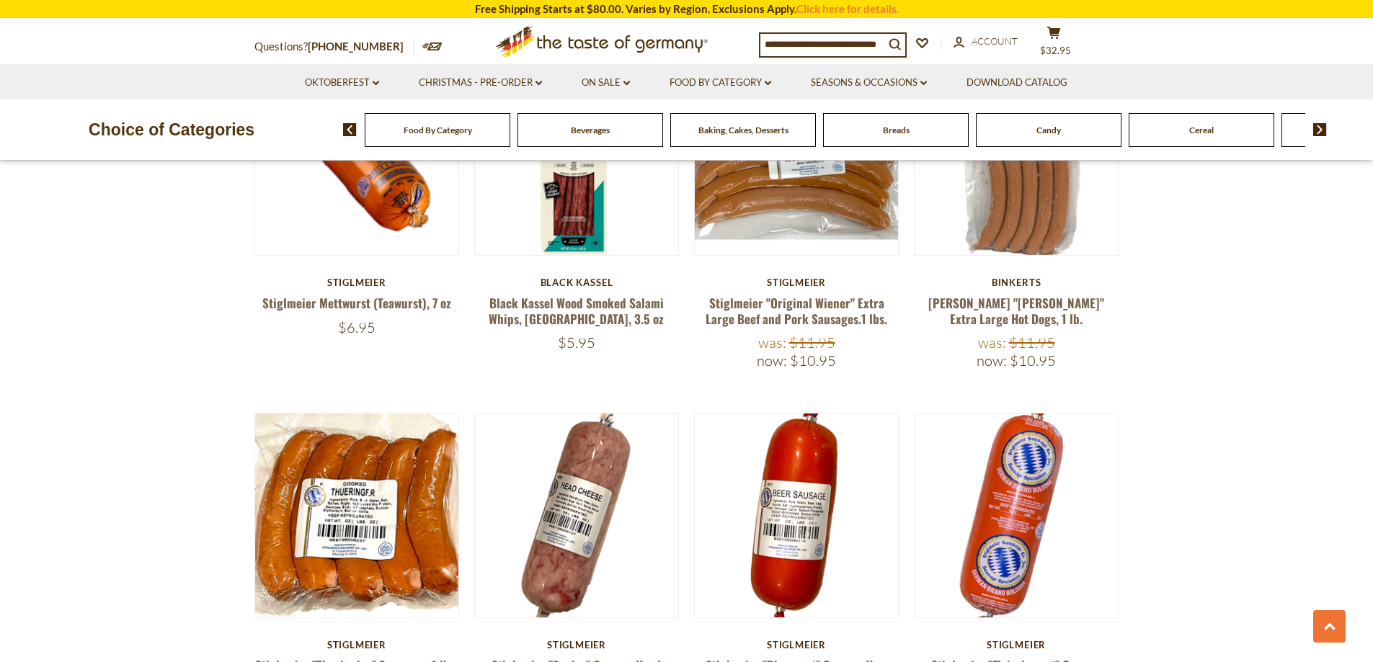
scroll to position [2018, 0]
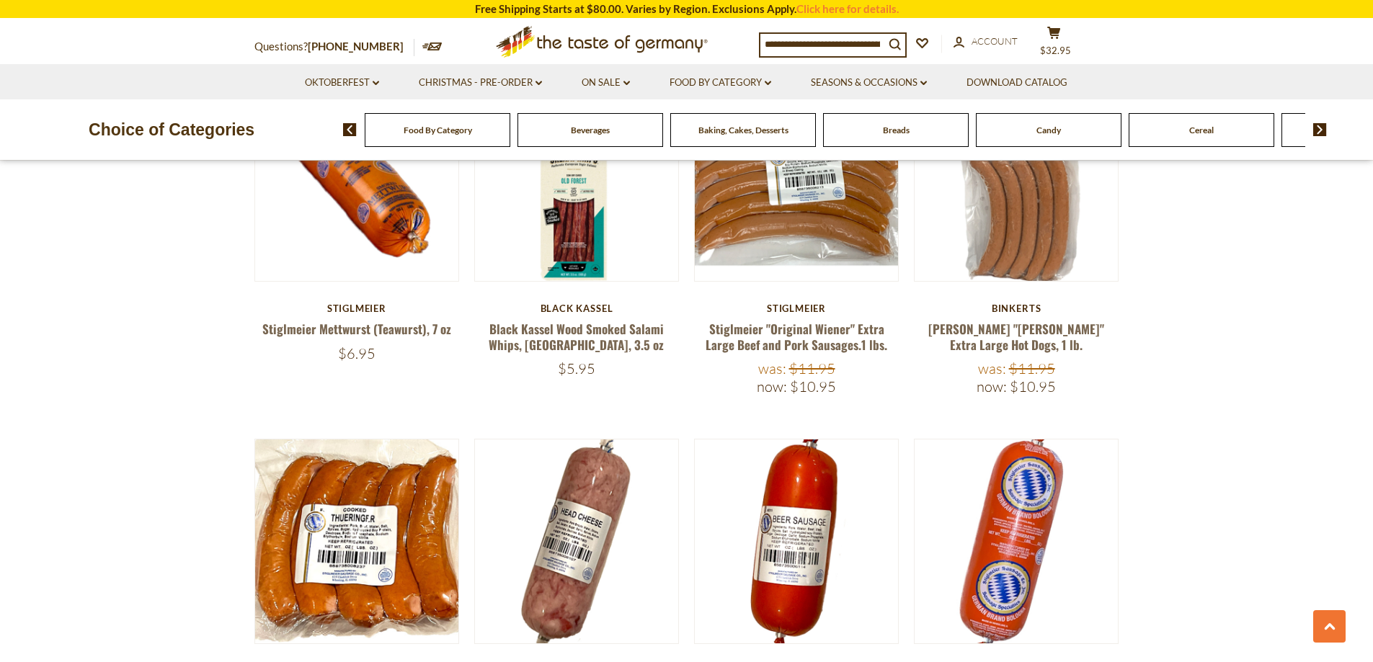
click at [442, 127] on span "Food By Category" at bounding box center [438, 130] width 68 height 11
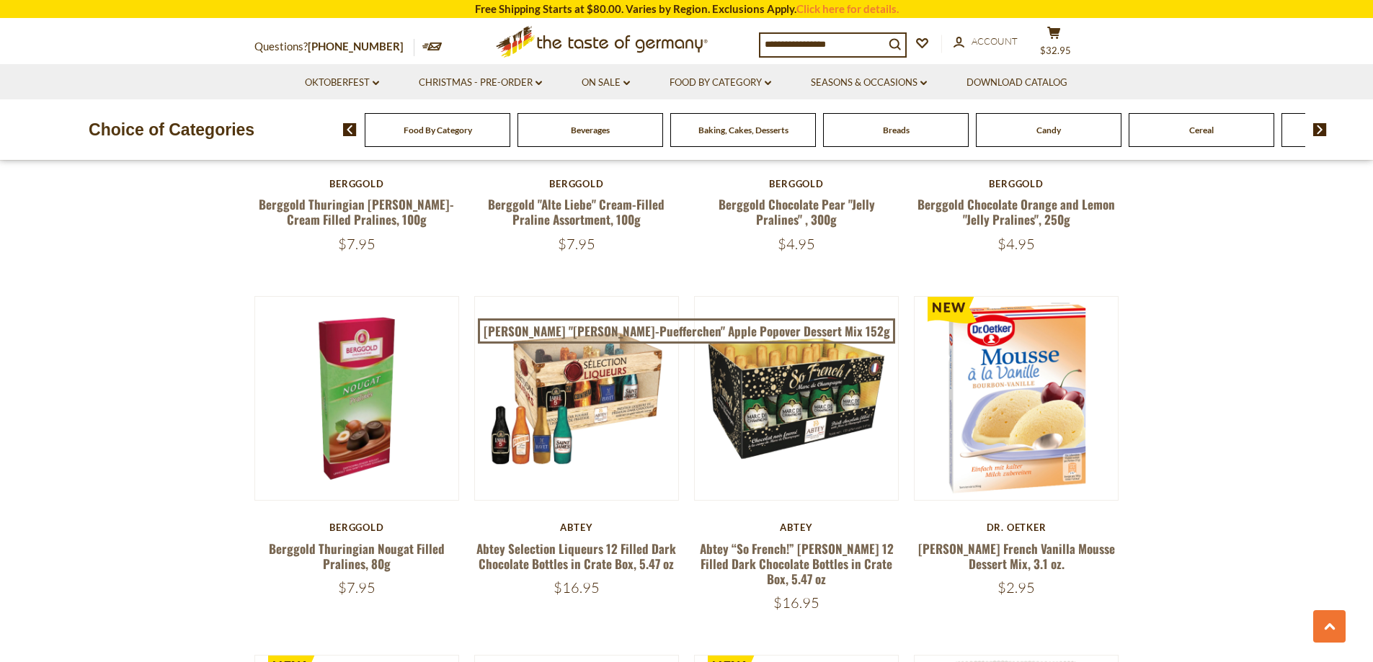
scroll to position [721, 0]
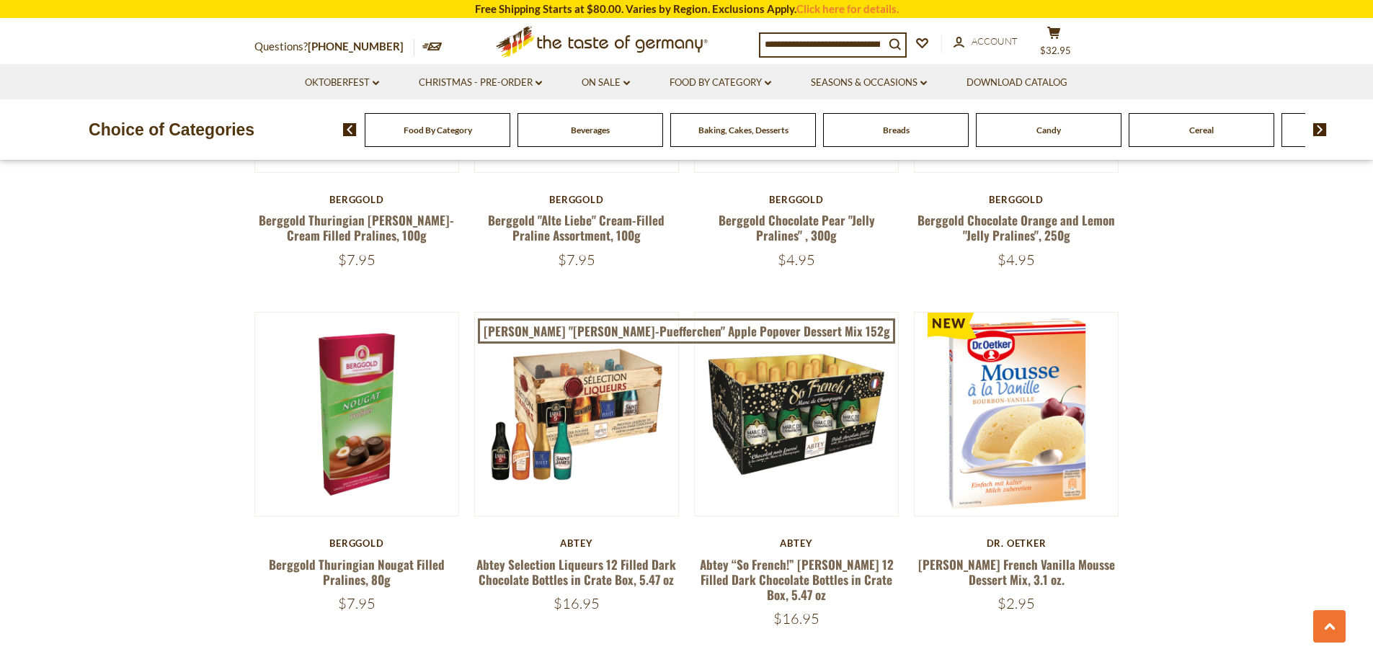
click at [510, 145] on div "Breads" at bounding box center [438, 130] width 146 height 34
click at [899, 132] on span "Breads" at bounding box center [896, 130] width 27 height 11
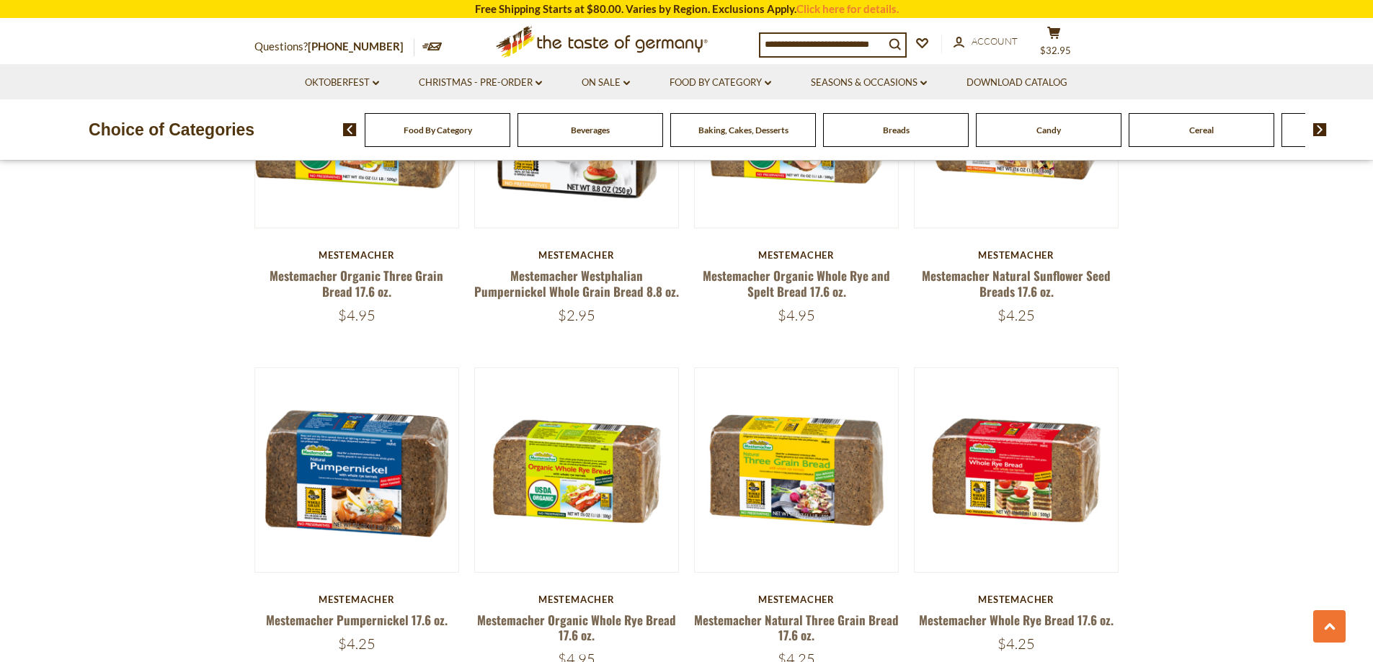
scroll to position [3027, 0]
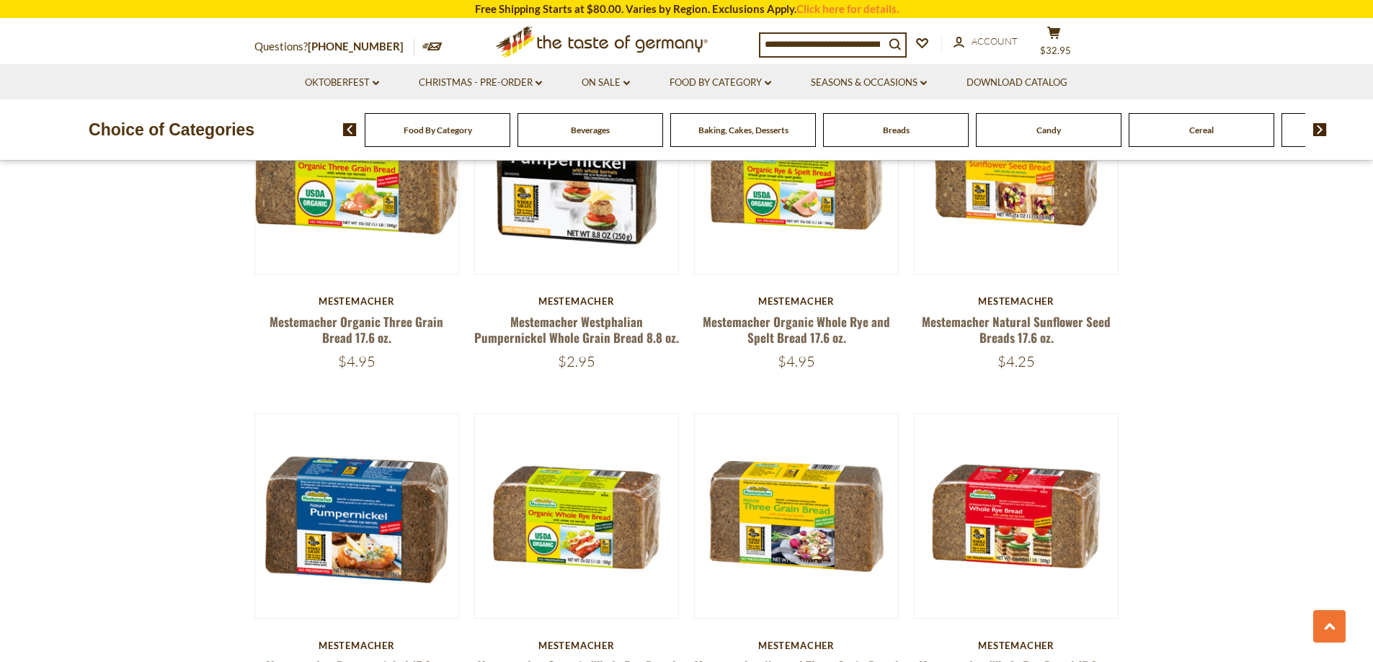
click at [1315, 129] on img at bounding box center [1320, 129] width 14 height 13
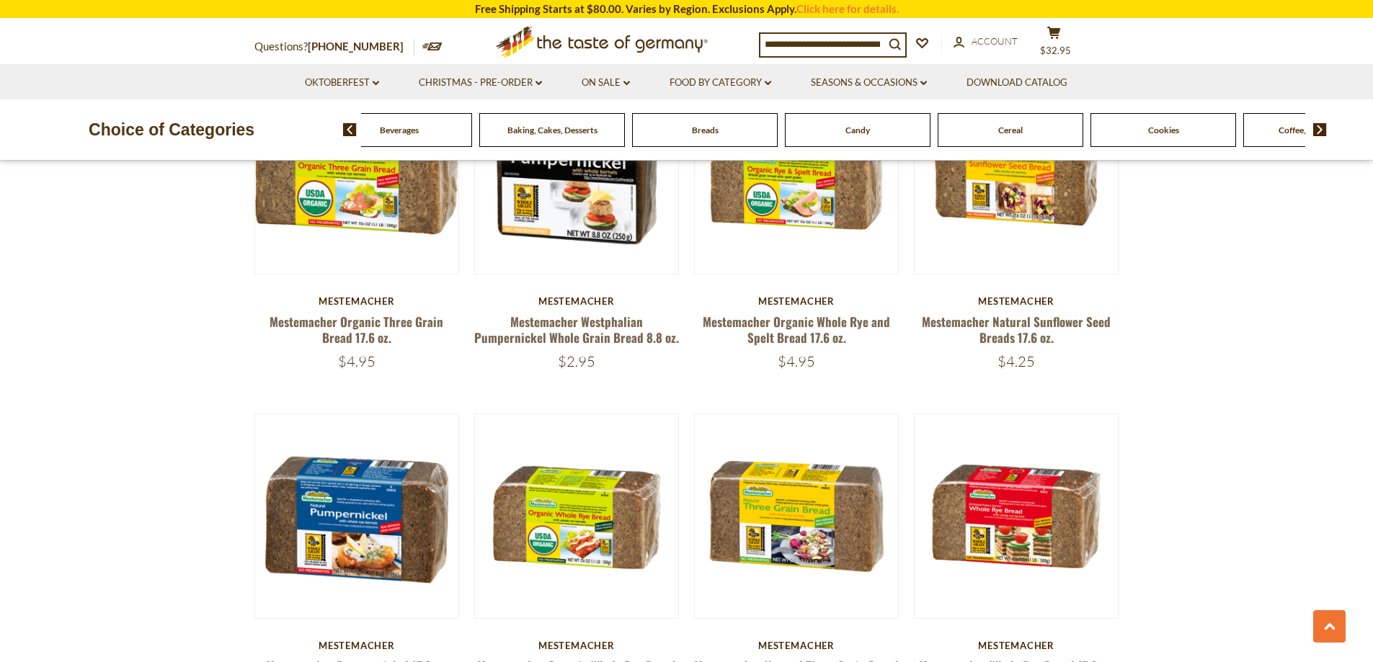
click at [1315, 129] on img at bounding box center [1320, 129] width 14 height 13
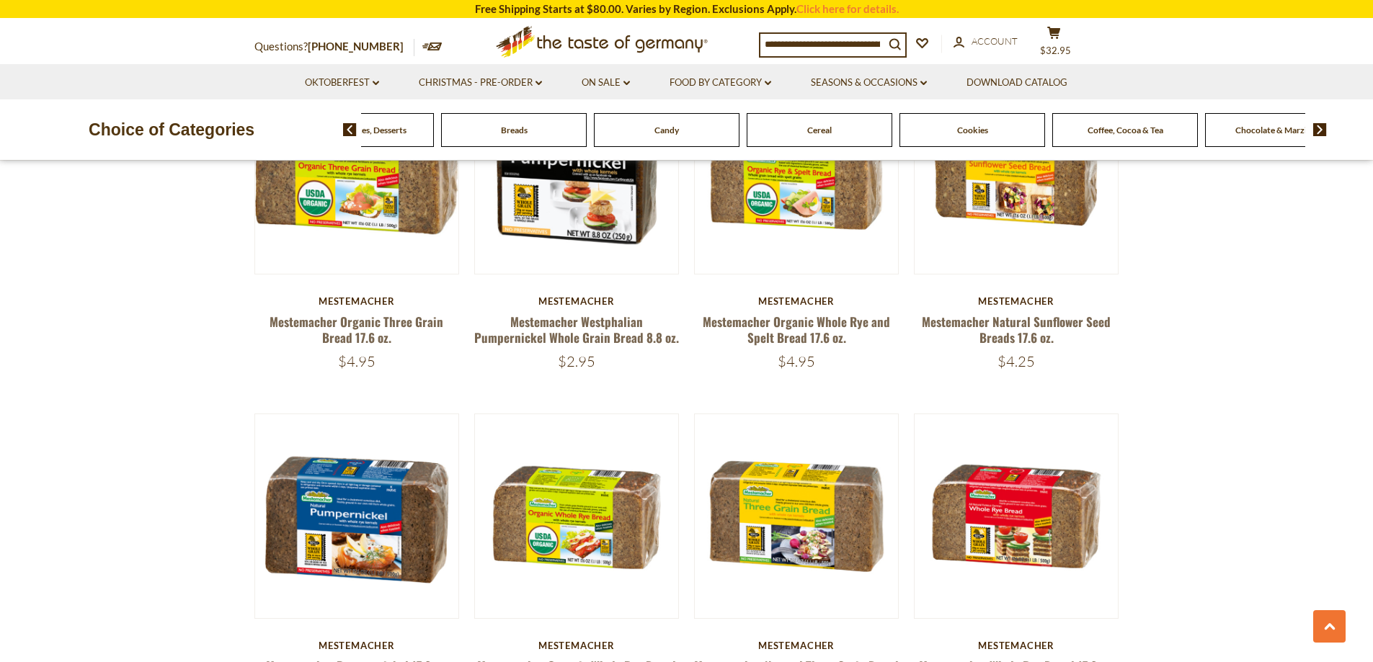
click at [1315, 129] on img at bounding box center [1320, 129] width 14 height 13
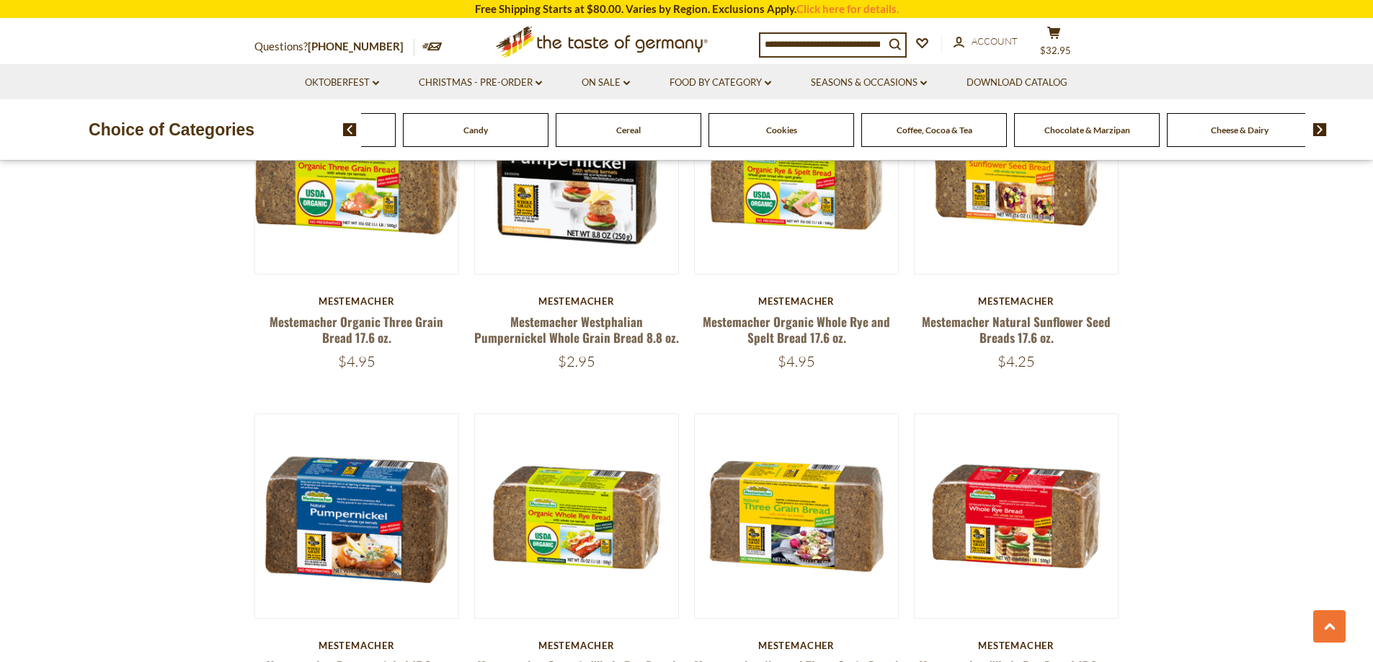
click at [1315, 129] on img at bounding box center [1320, 129] width 14 height 13
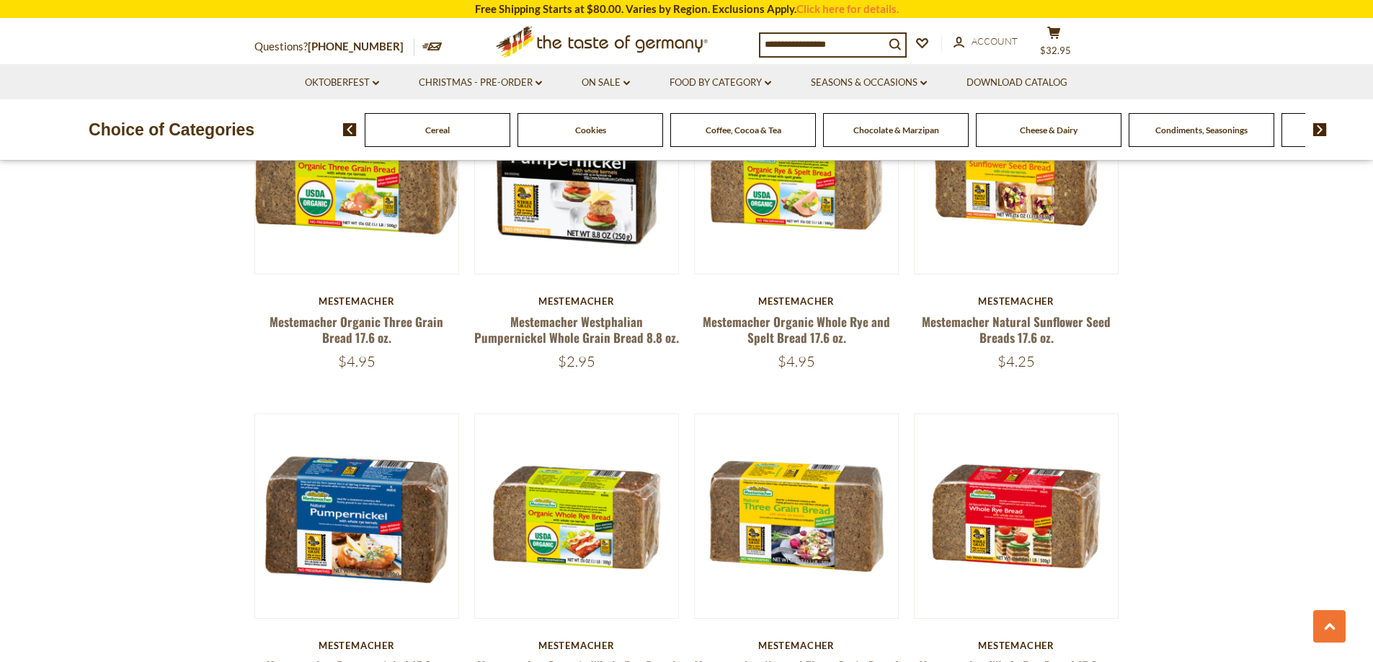
click at [1315, 129] on img at bounding box center [1320, 129] width 14 height 13
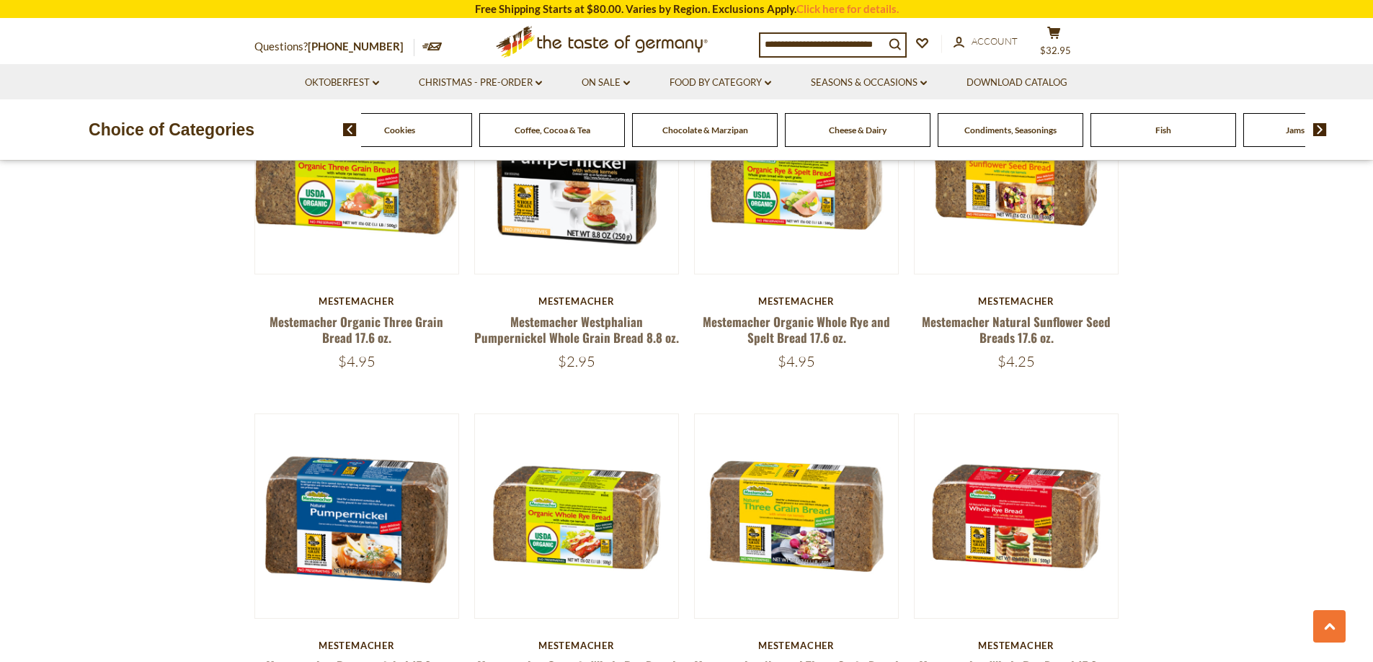
click at [1315, 129] on img at bounding box center [1320, 129] width 14 height 13
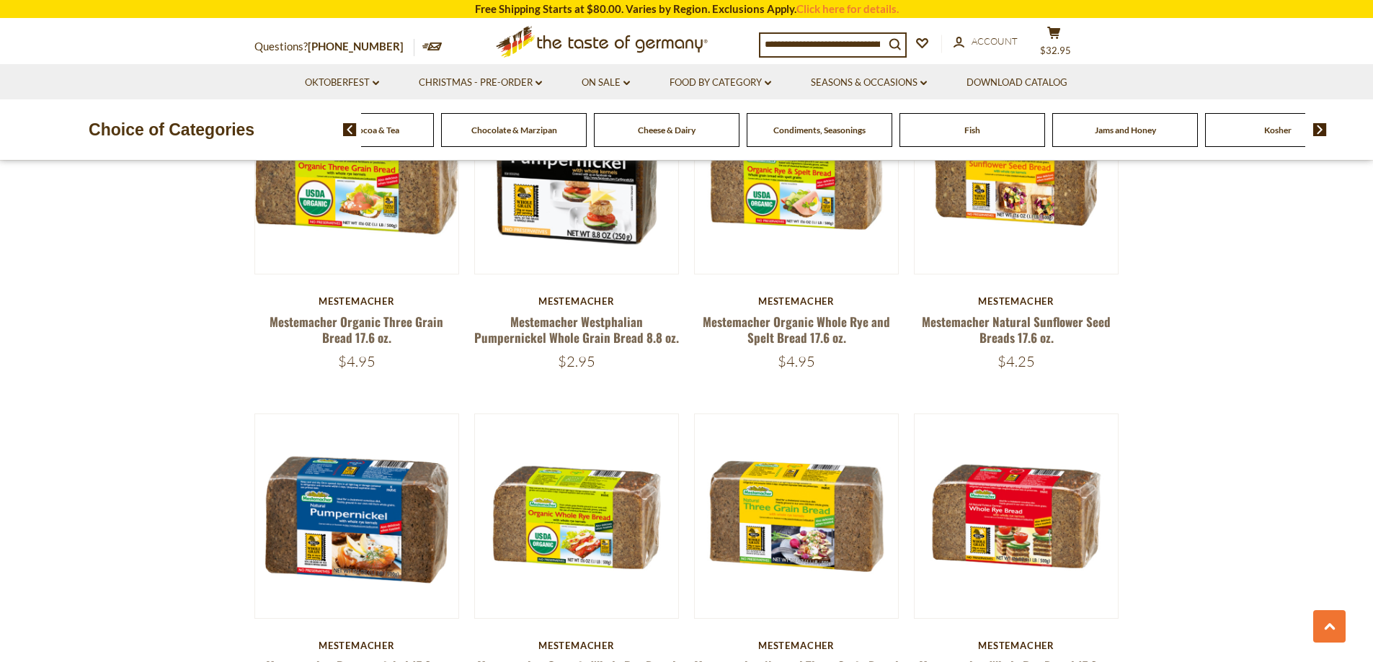
click at [1315, 129] on img at bounding box center [1320, 129] width 14 height 13
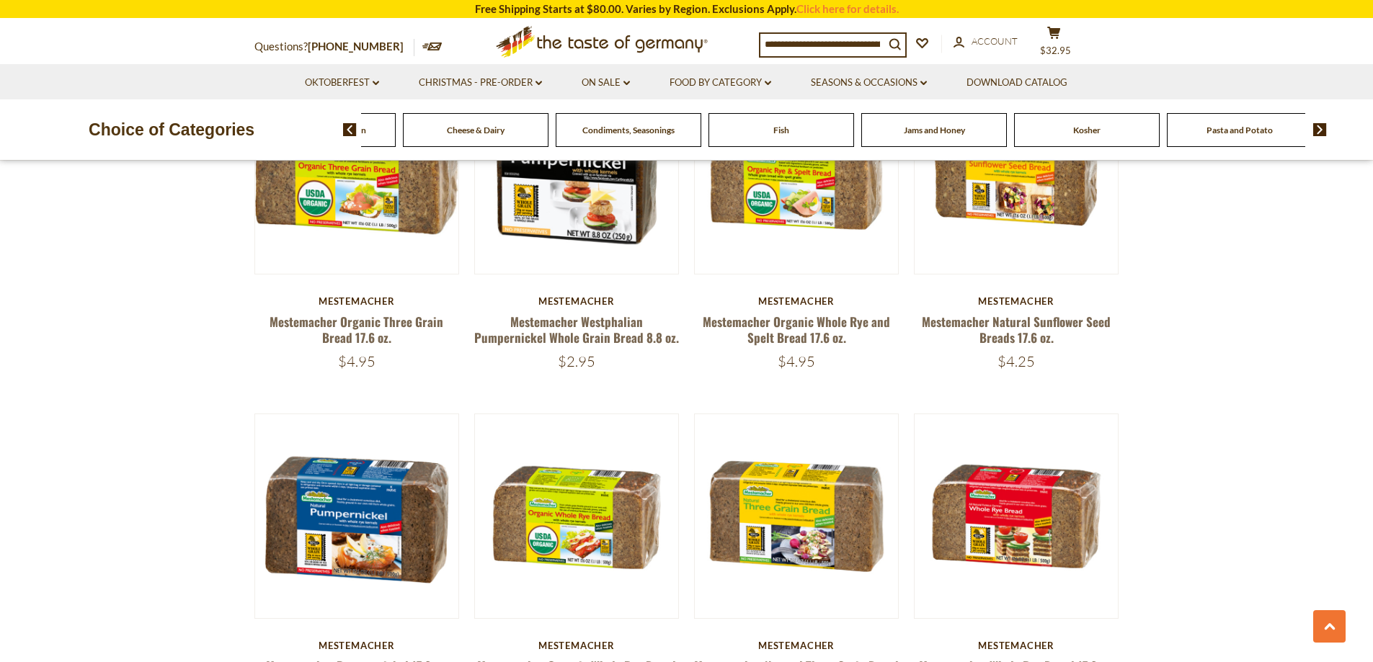
click at [1315, 129] on img at bounding box center [1320, 129] width 14 height 13
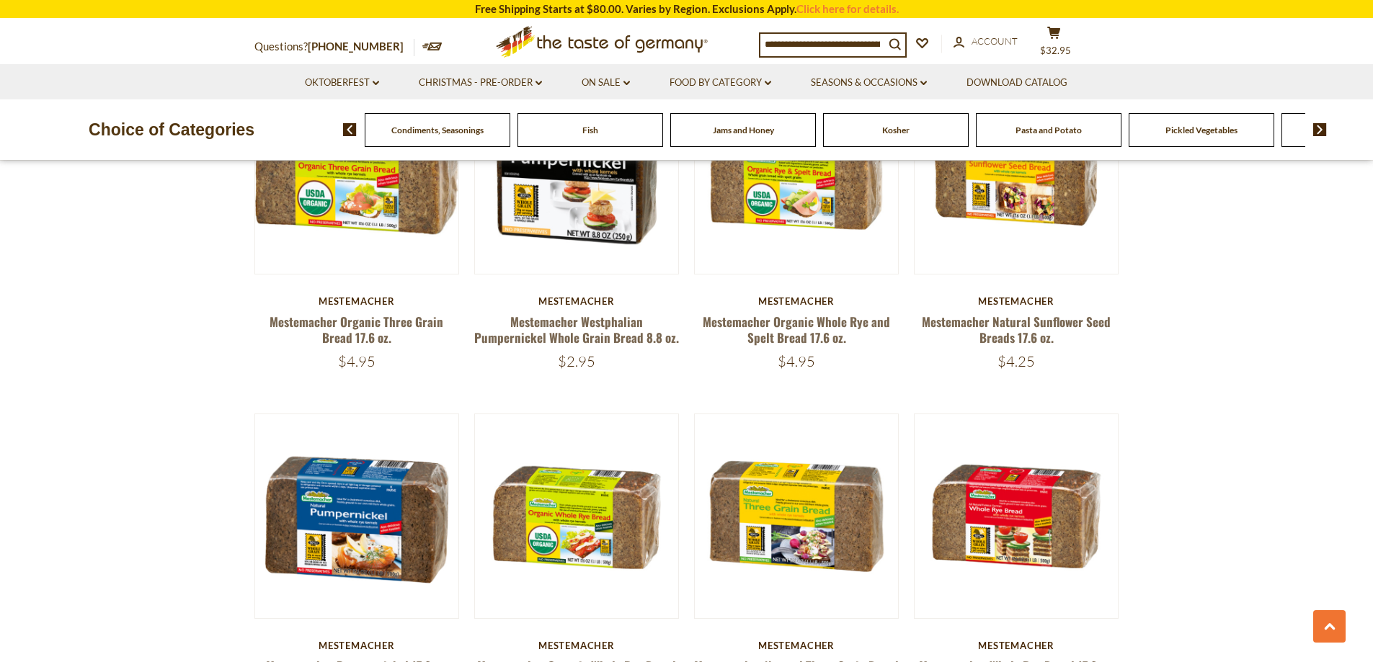
click at [1315, 129] on img at bounding box center [1320, 129] width 14 height 13
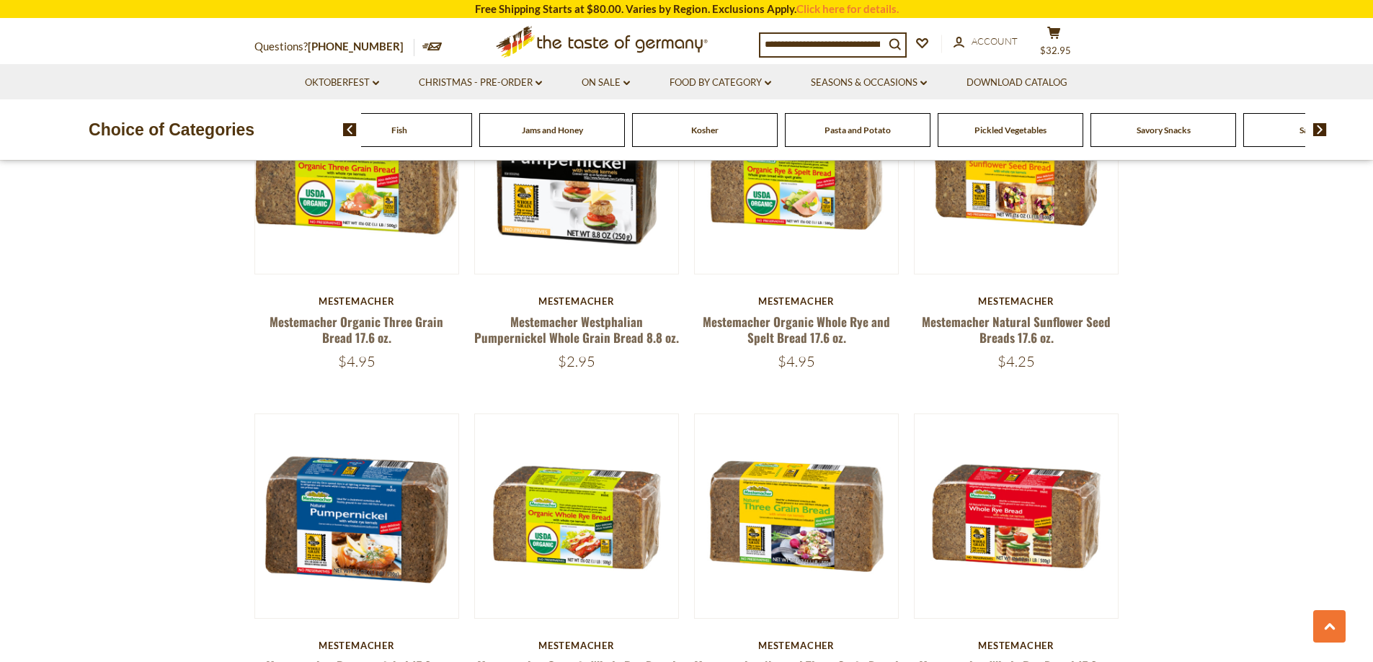
click at [1315, 129] on img at bounding box center [1320, 129] width 14 height 13
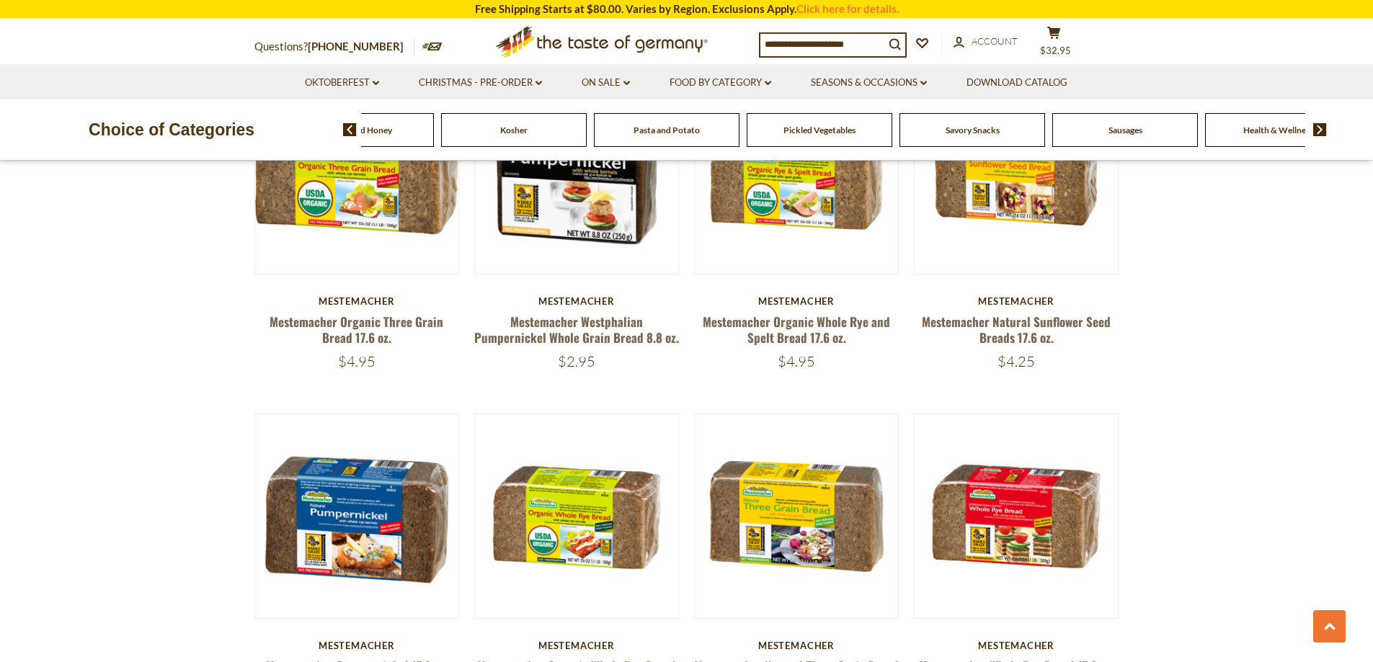
click at [1315, 129] on img at bounding box center [1320, 129] width 14 height 13
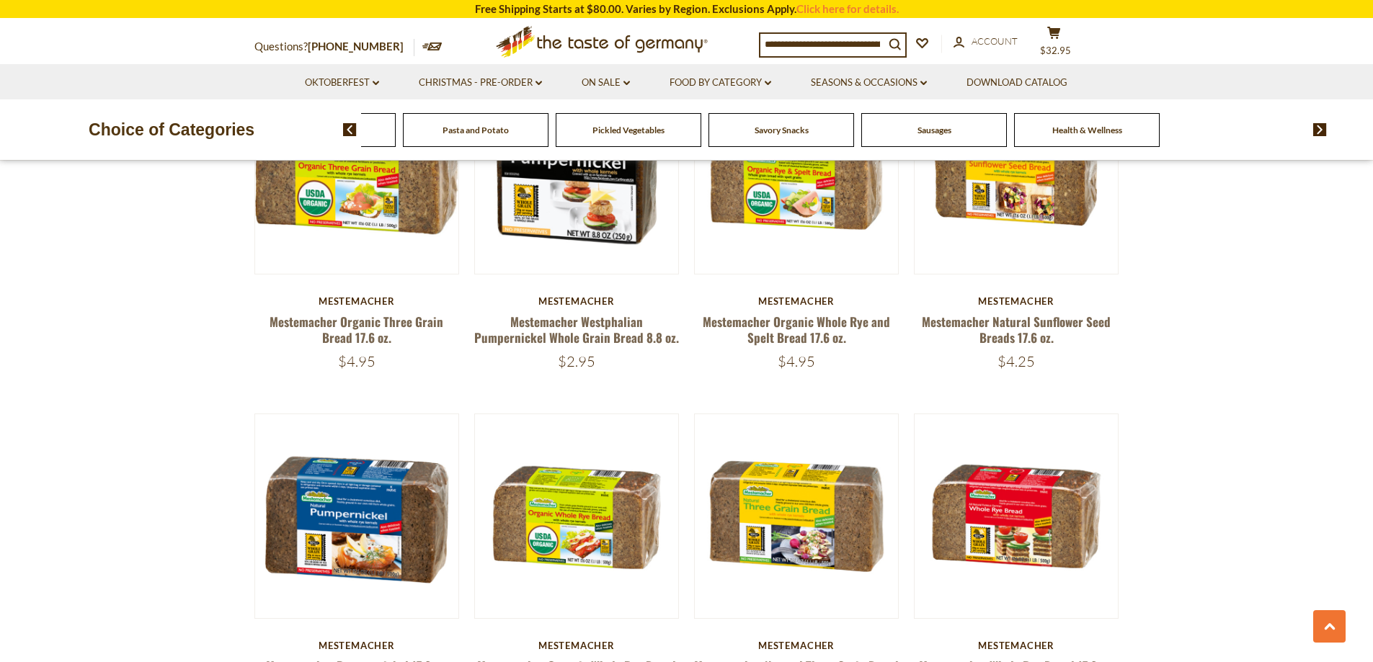
click at [344, 128] on img at bounding box center [350, 129] width 14 height 13
click at [344, 129] on img at bounding box center [350, 129] width 14 height 13
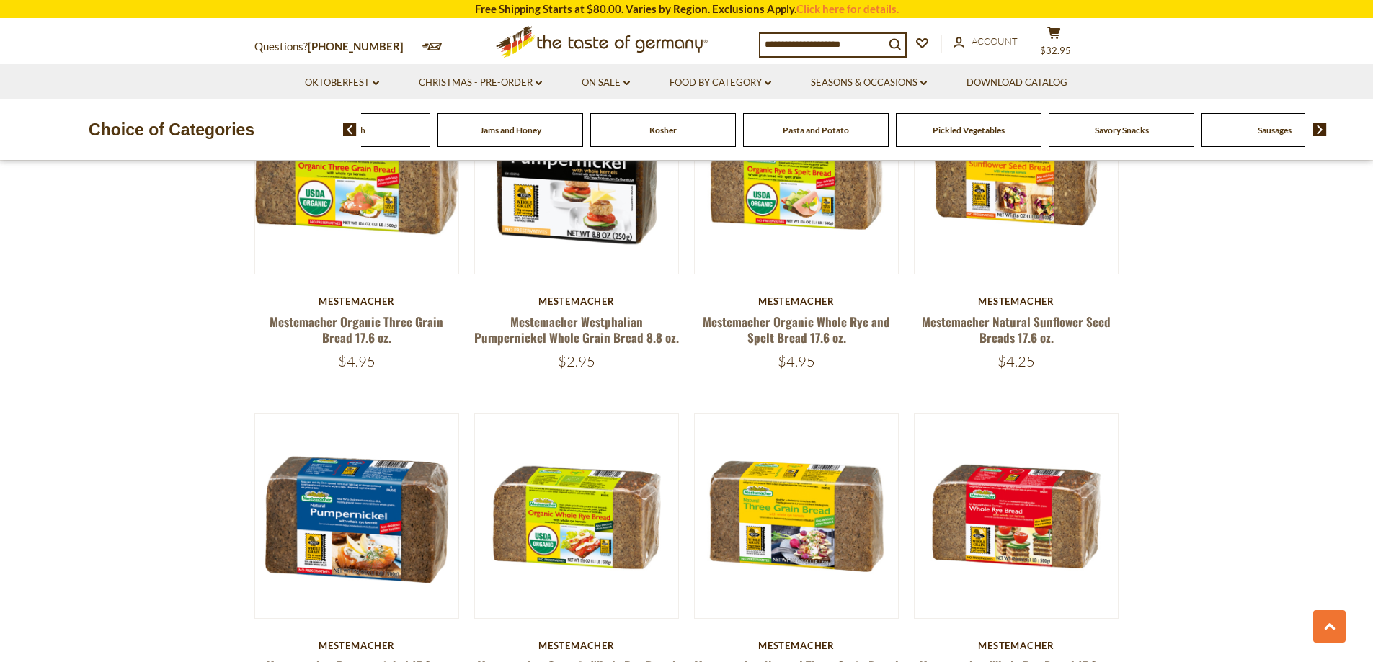
click at [344, 129] on img at bounding box center [350, 129] width 14 height 13
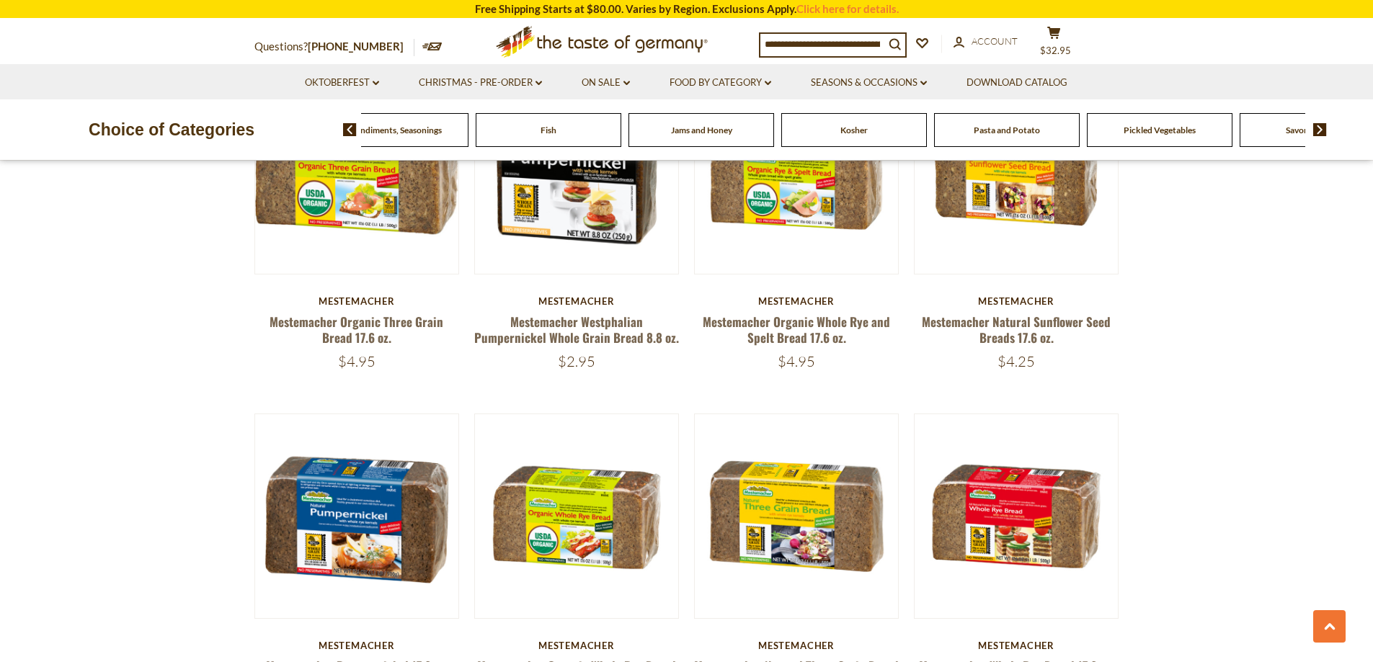
click at [699, 136] on span "Jams and Honey" at bounding box center [701, 130] width 61 height 11
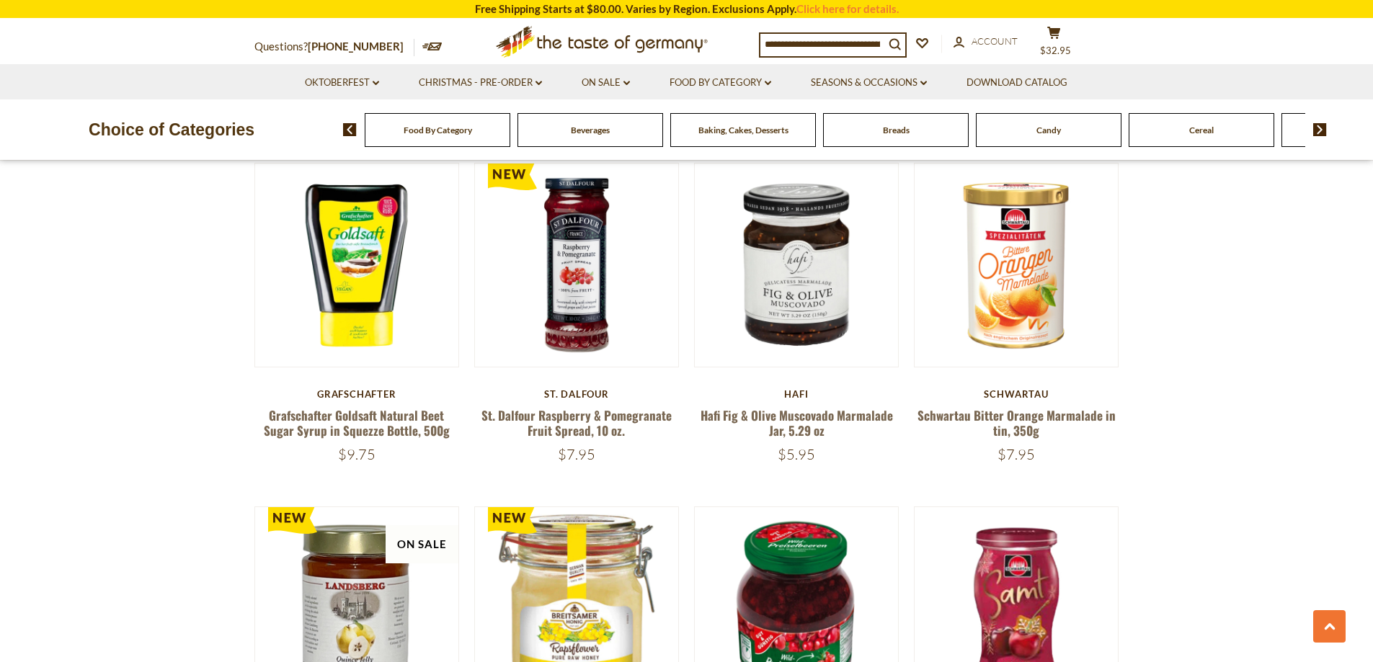
scroll to position [1369, 0]
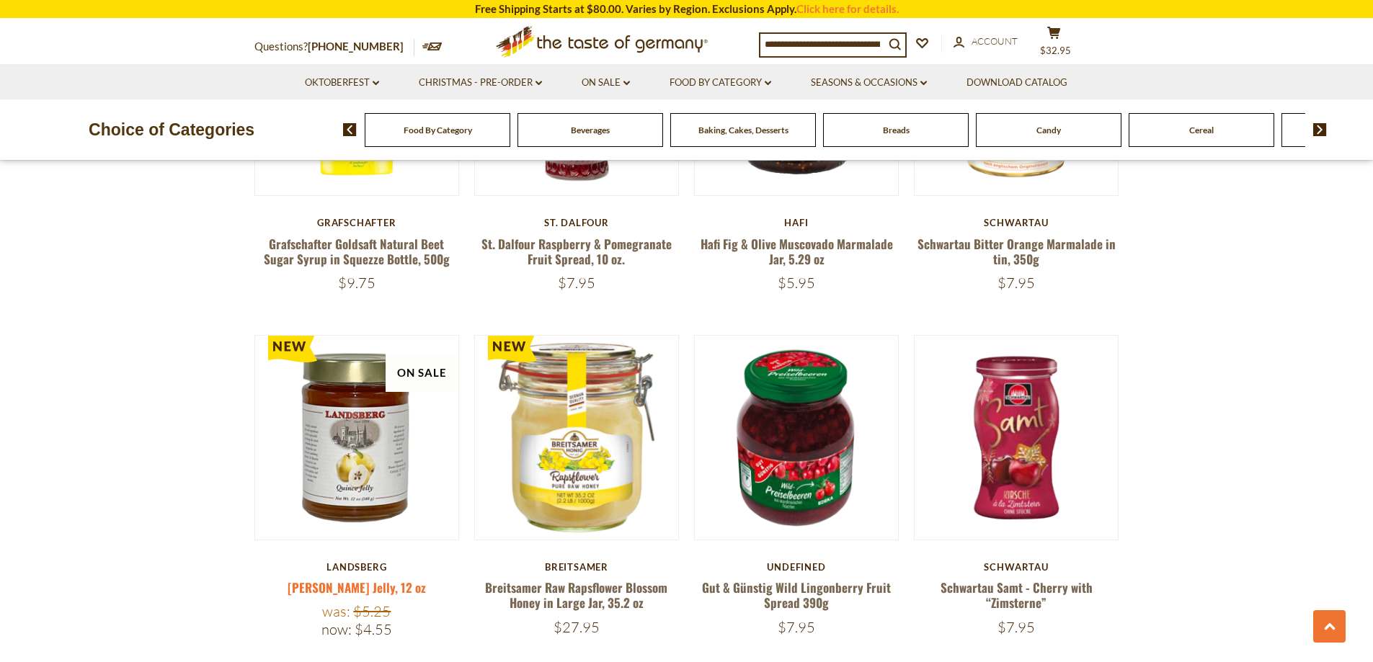
click at [369, 587] on link "[PERSON_NAME] Jelly, 12 oz" at bounding box center [357, 588] width 138 height 18
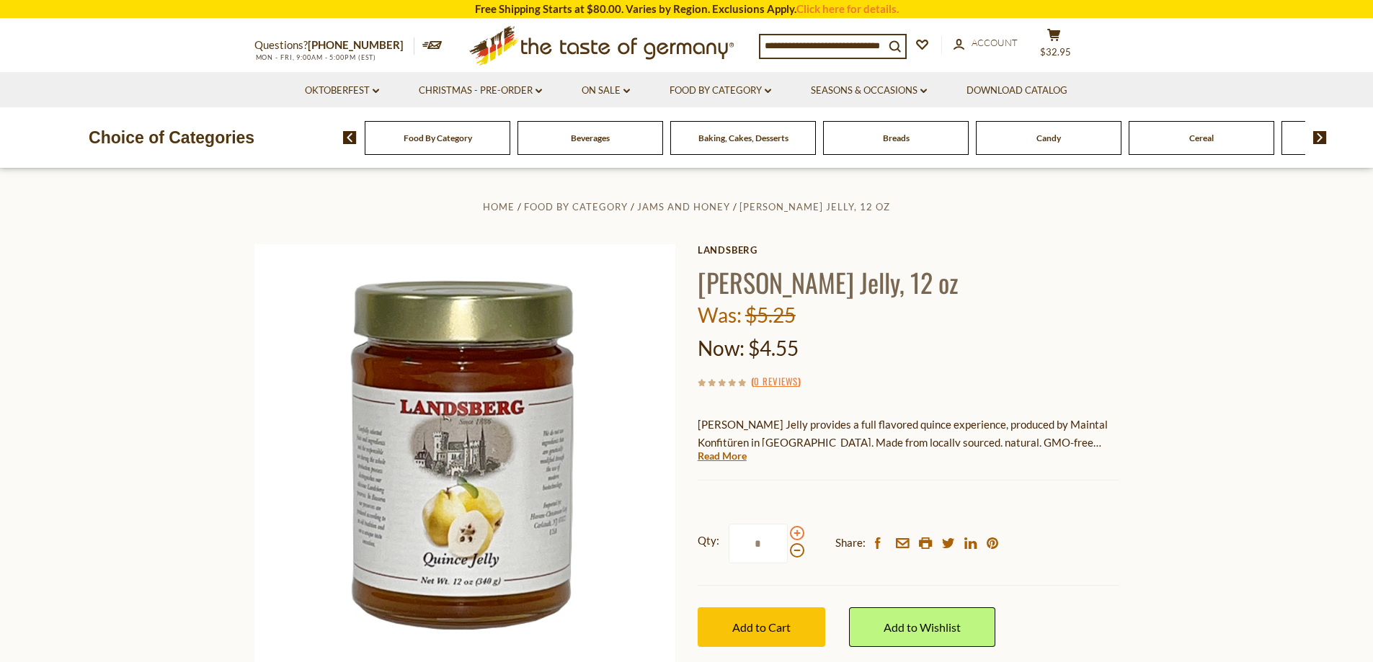
click at [796, 530] on span at bounding box center [797, 533] width 14 height 14
click at [788, 530] on input "*" at bounding box center [758, 544] width 59 height 40
type input "*"
click at [777, 636] on button "Add to Cart" at bounding box center [762, 628] width 128 height 40
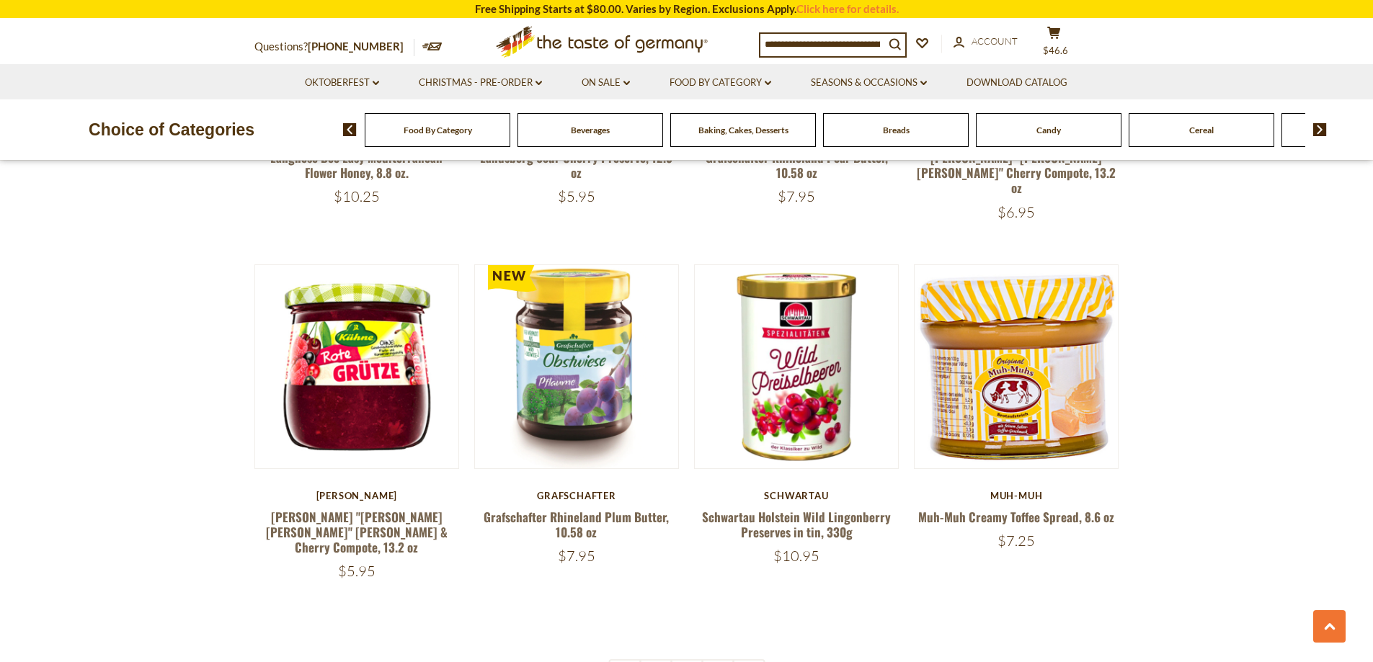
scroll to position [3027, 0]
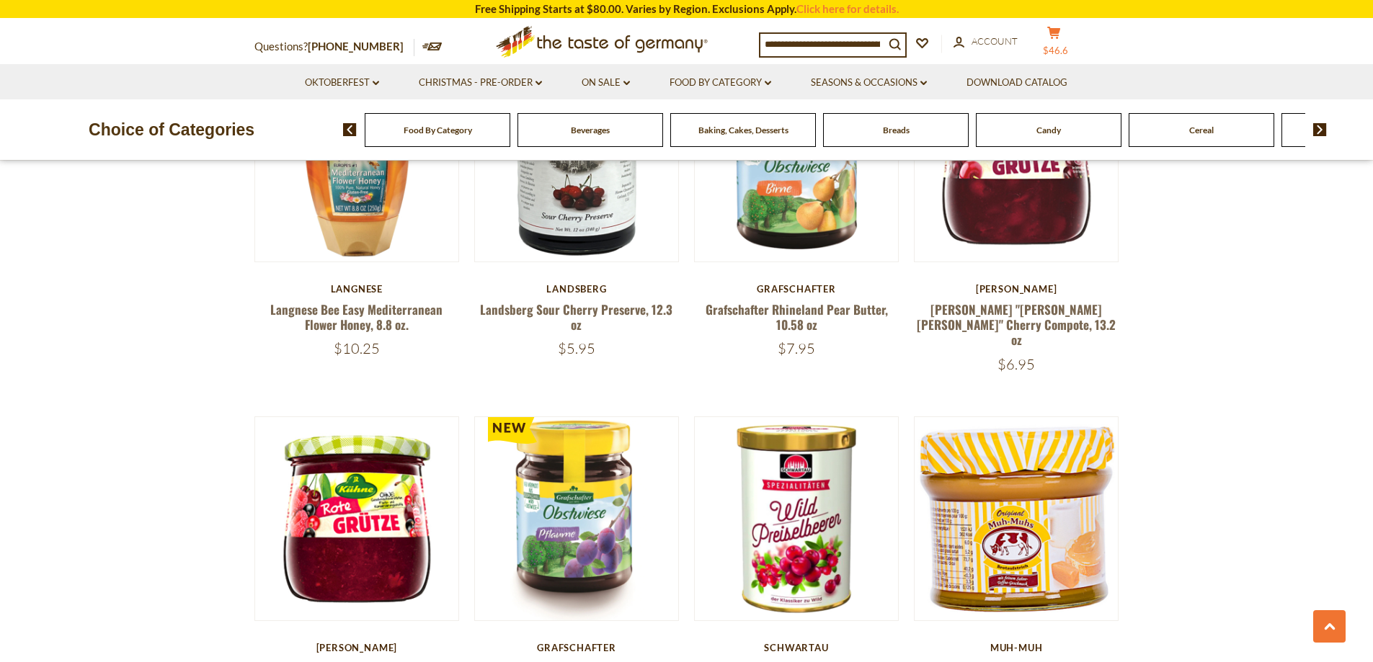
click at [1059, 40] on button "cart $46.6" at bounding box center [1054, 44] width 43 height 36
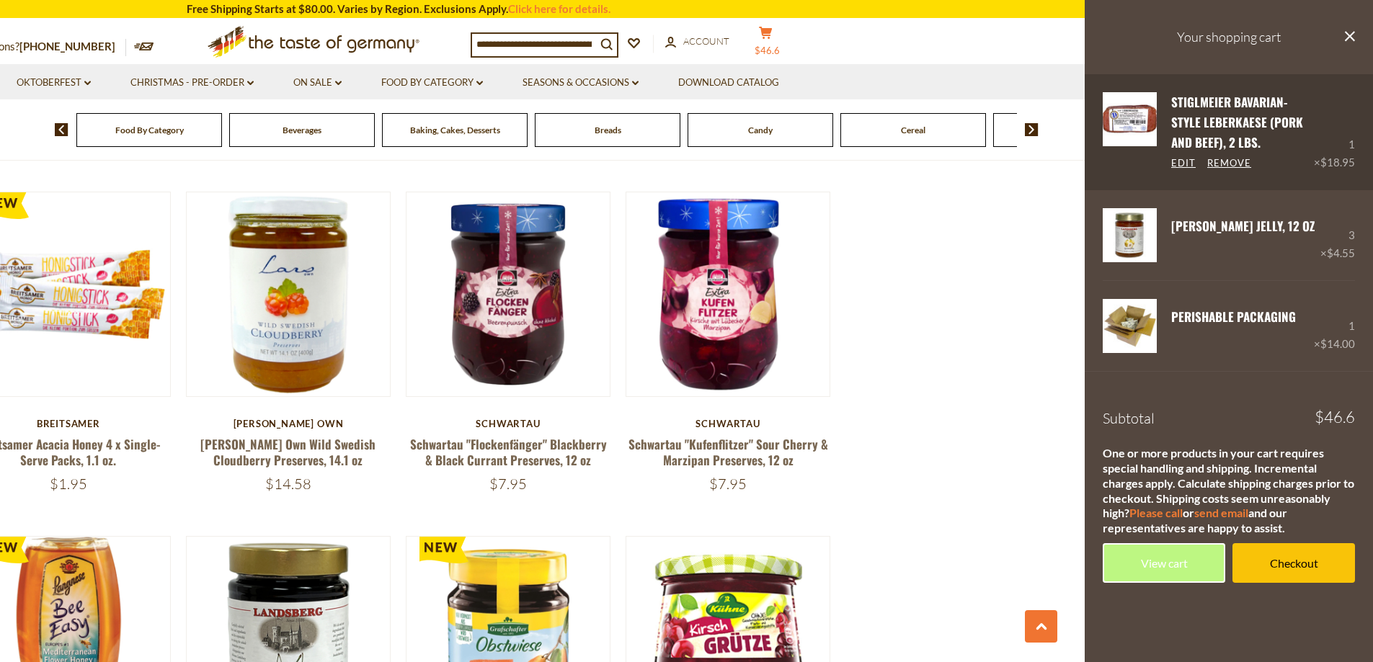
scroll to position [2523, 0]
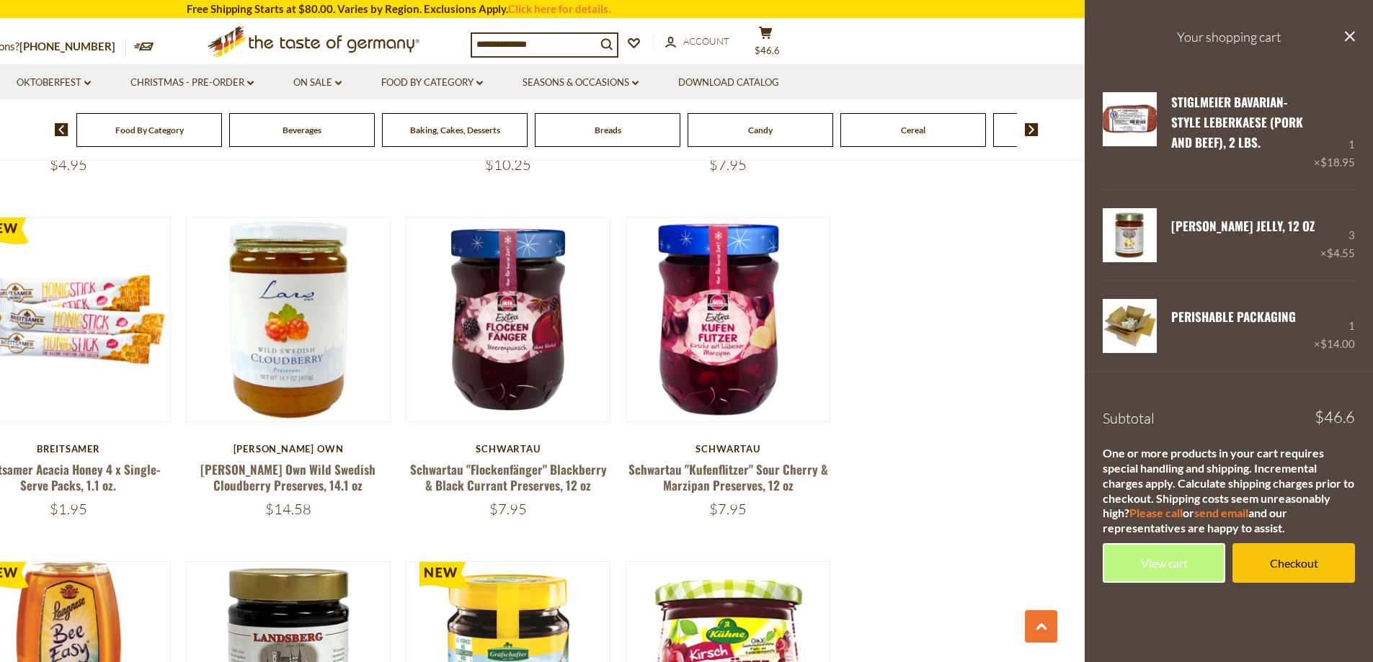
click at [496, 38] on input at bounding box center [534, 44] width 124 height 20
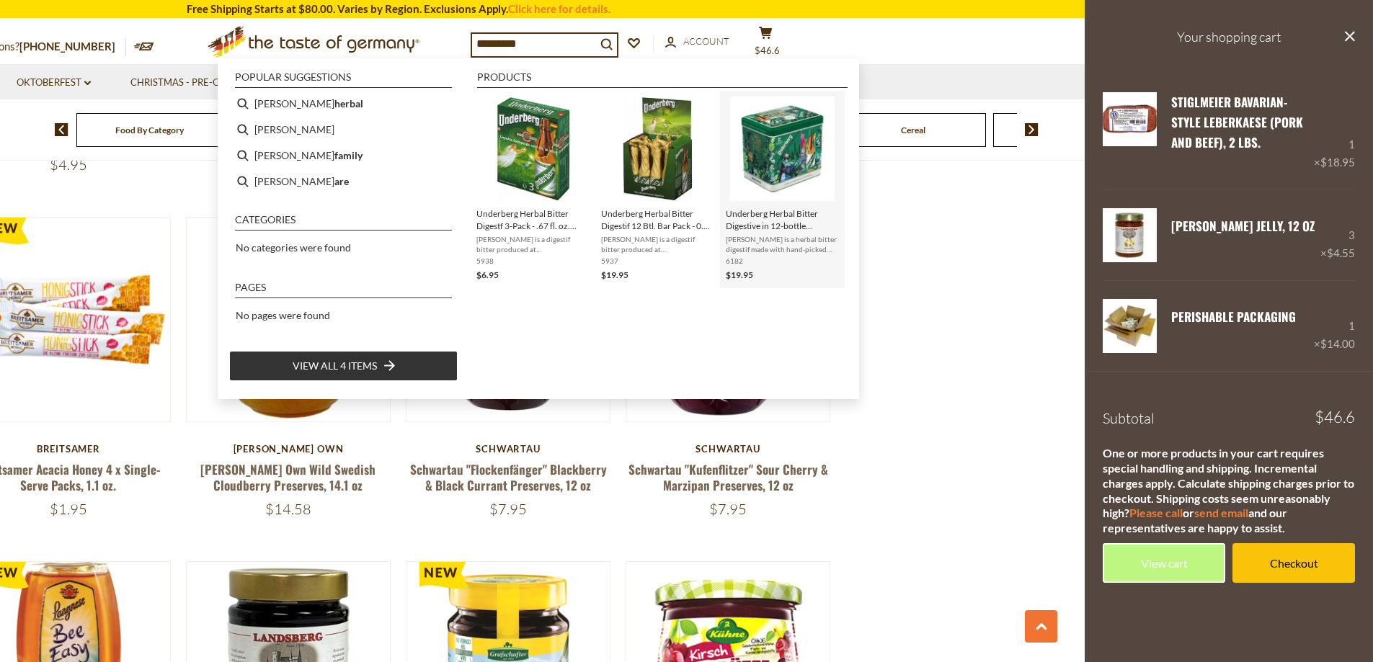
type input "*********"
click at [769, 177] on img "Underberg Herbal Bitter Digestive in 12-bottle Decorative 1846 Tin - .67 fl. oz…" at bounding box center [782, 149] width 105 height 105
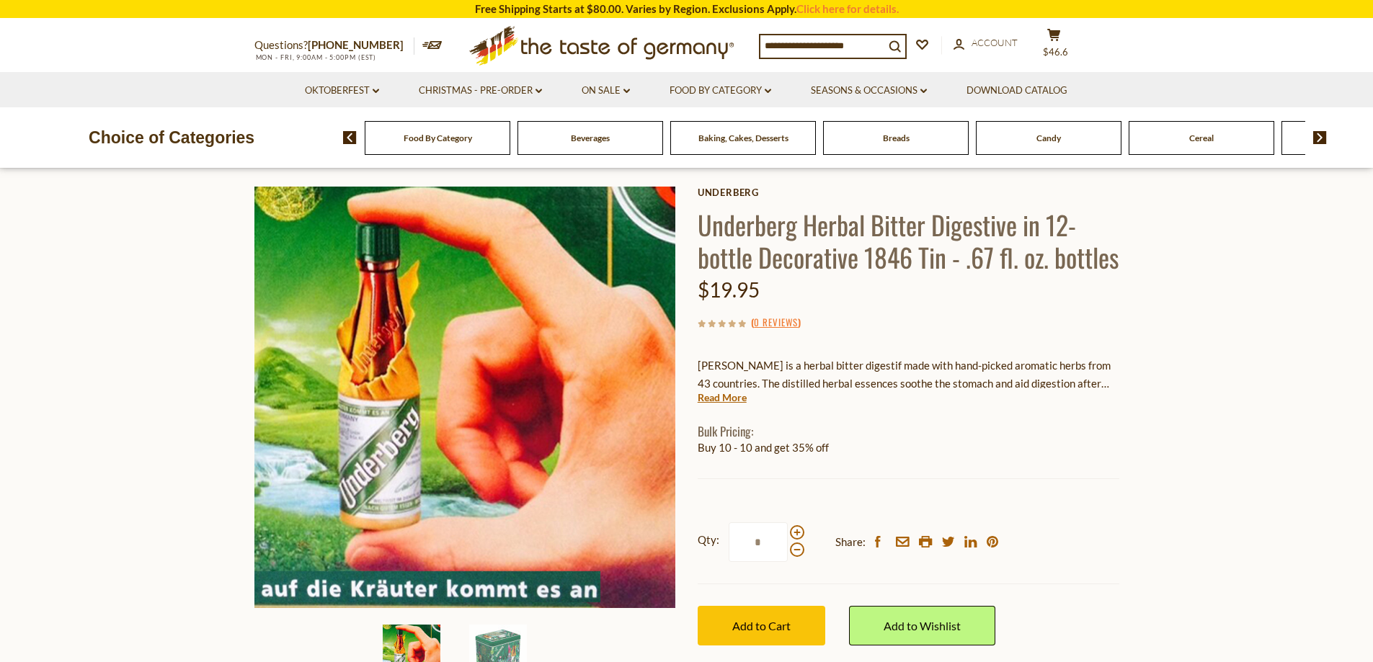
scroll to position [216, 0]
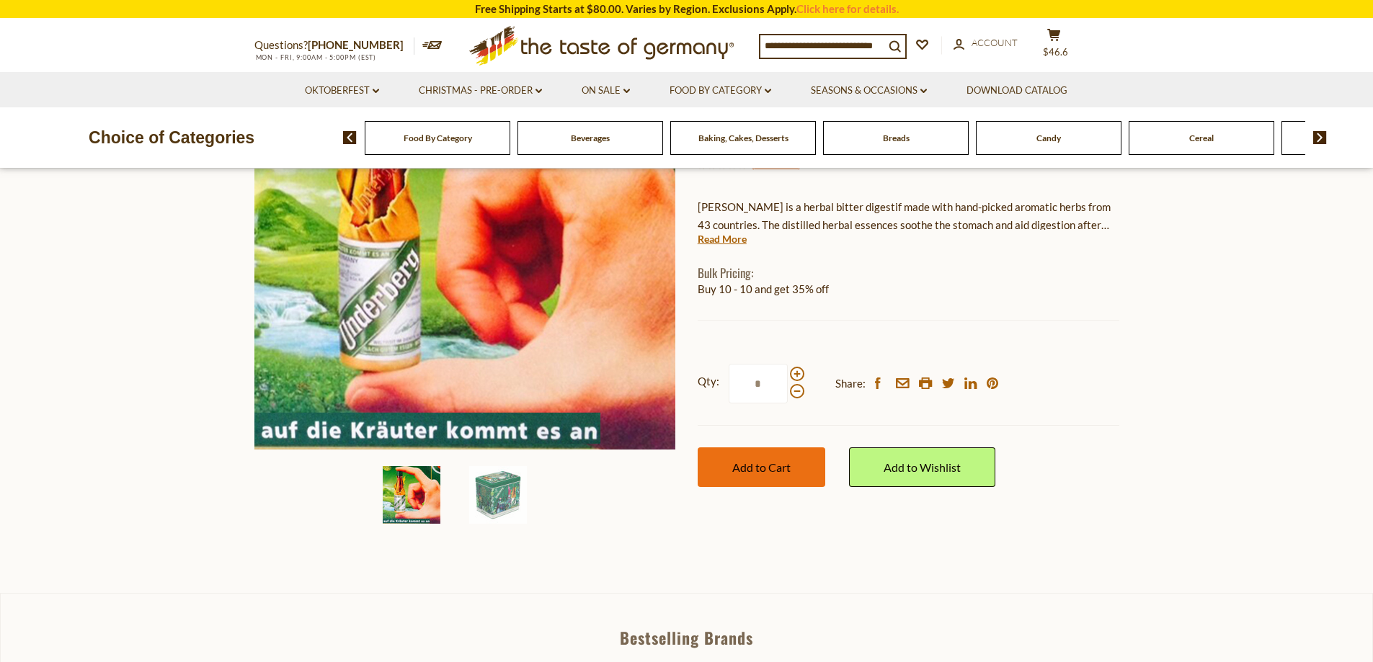
click at [778, 474] on span "Add to Cart" at bounding box center [761, 468] width 58 height 14
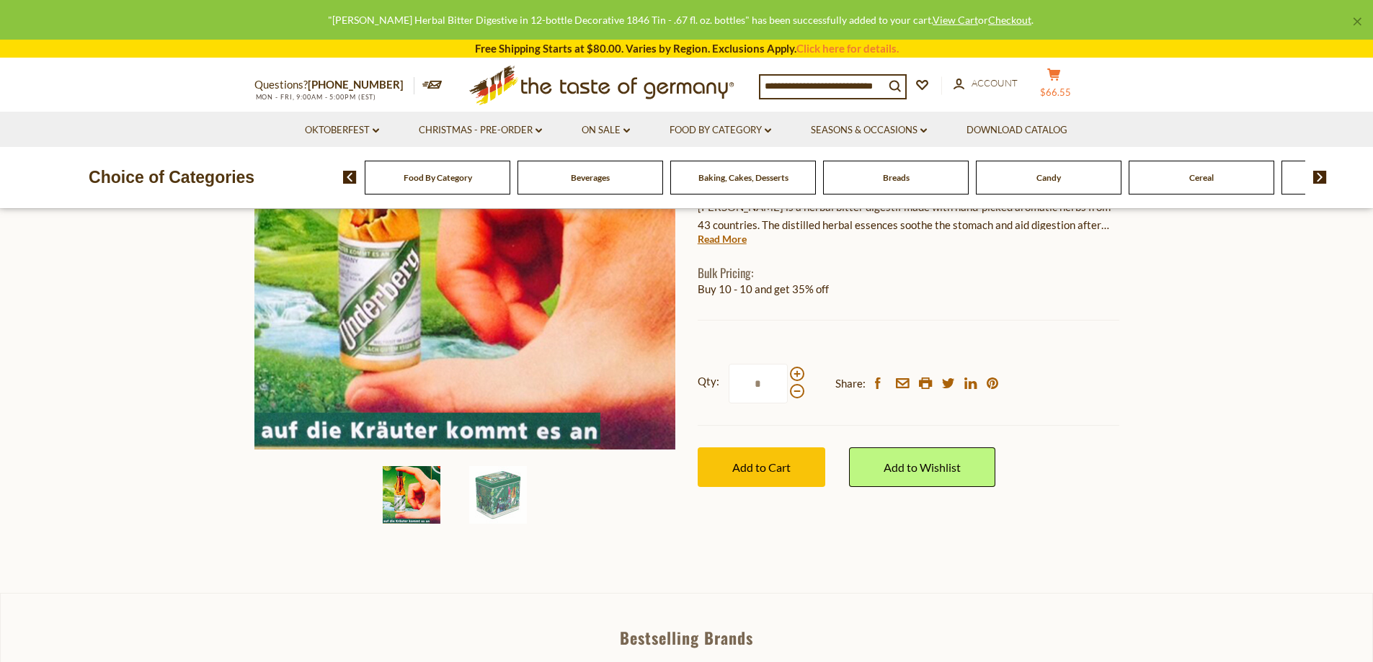
click at [1060, 75] on icon at bounding box center [1053, 74] width 13 height 12
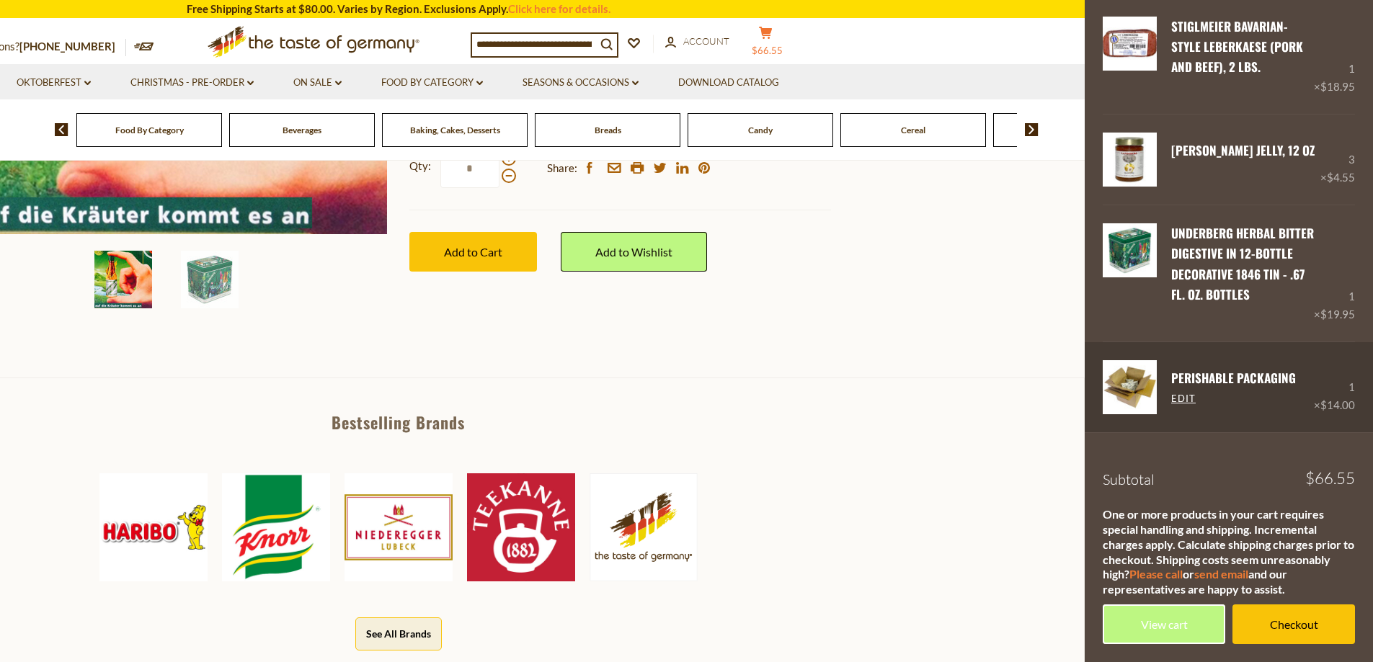
scroll to position [432, 0]
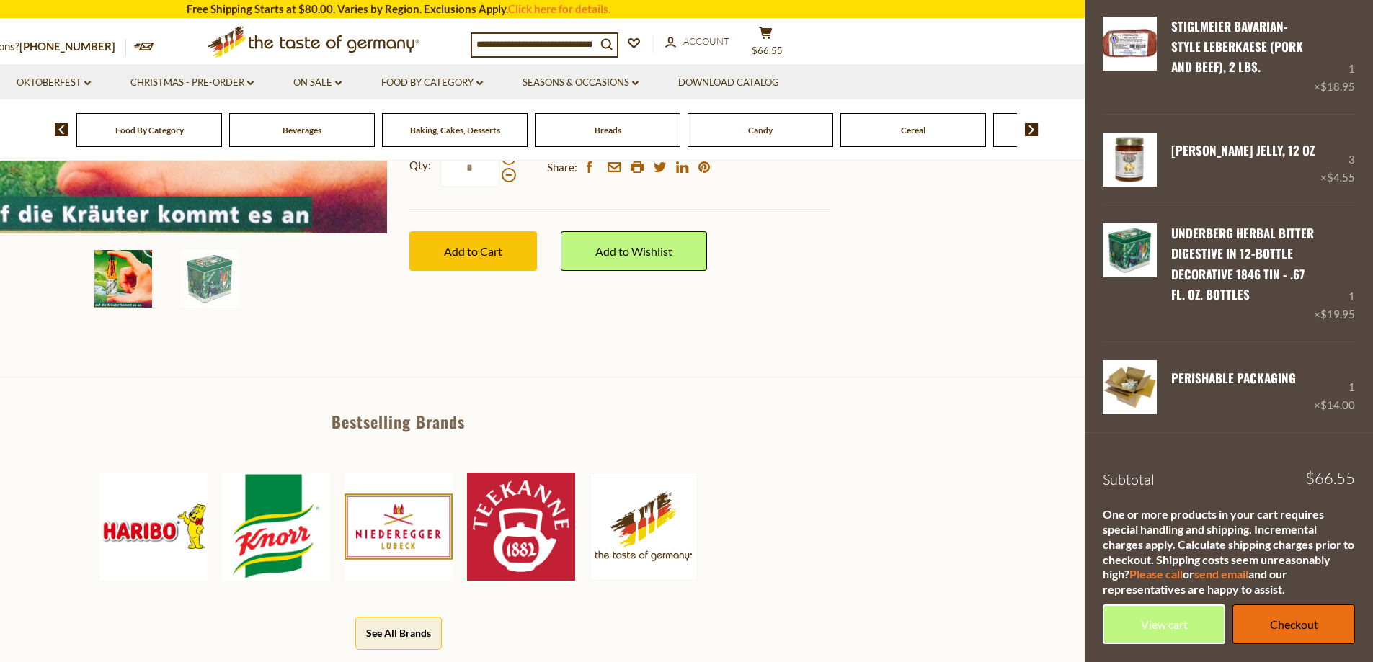
click at [1274, 619] on link "Checkout" at bounding box center [1293, 625] width 123 height 40
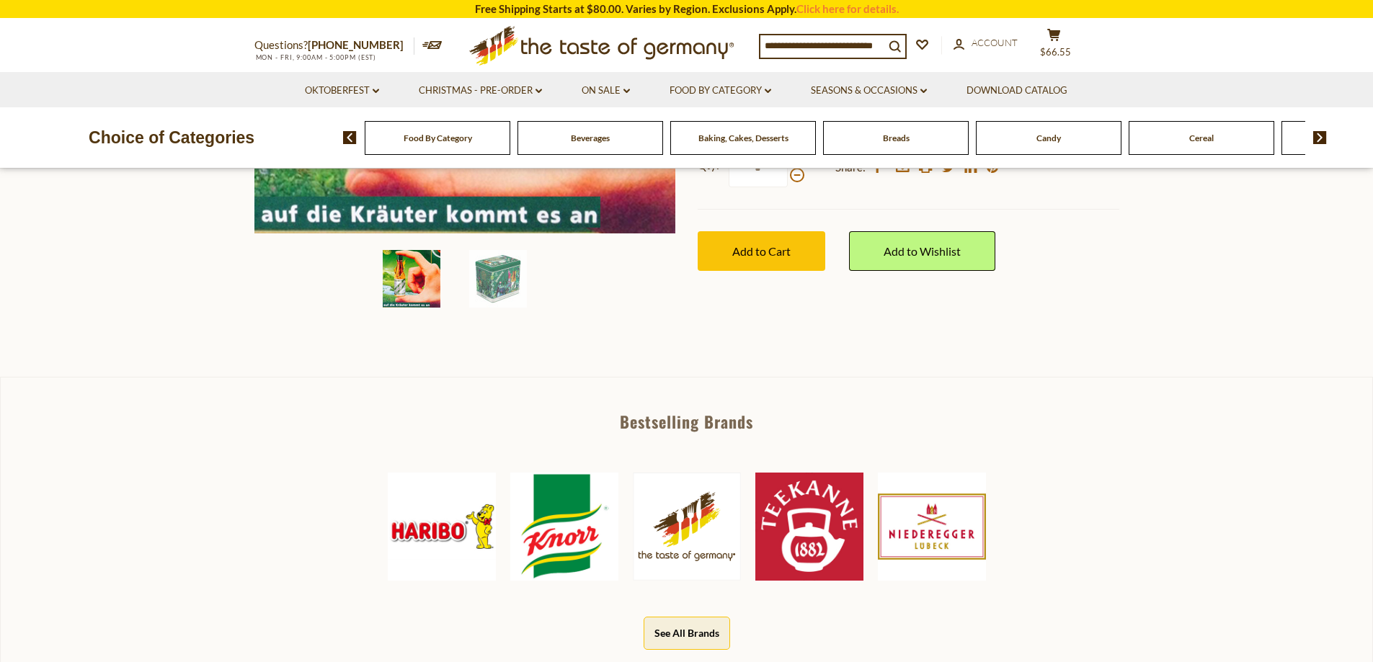
click at [780, 45] on input at bounding box center [822, 45] width 124 height 20
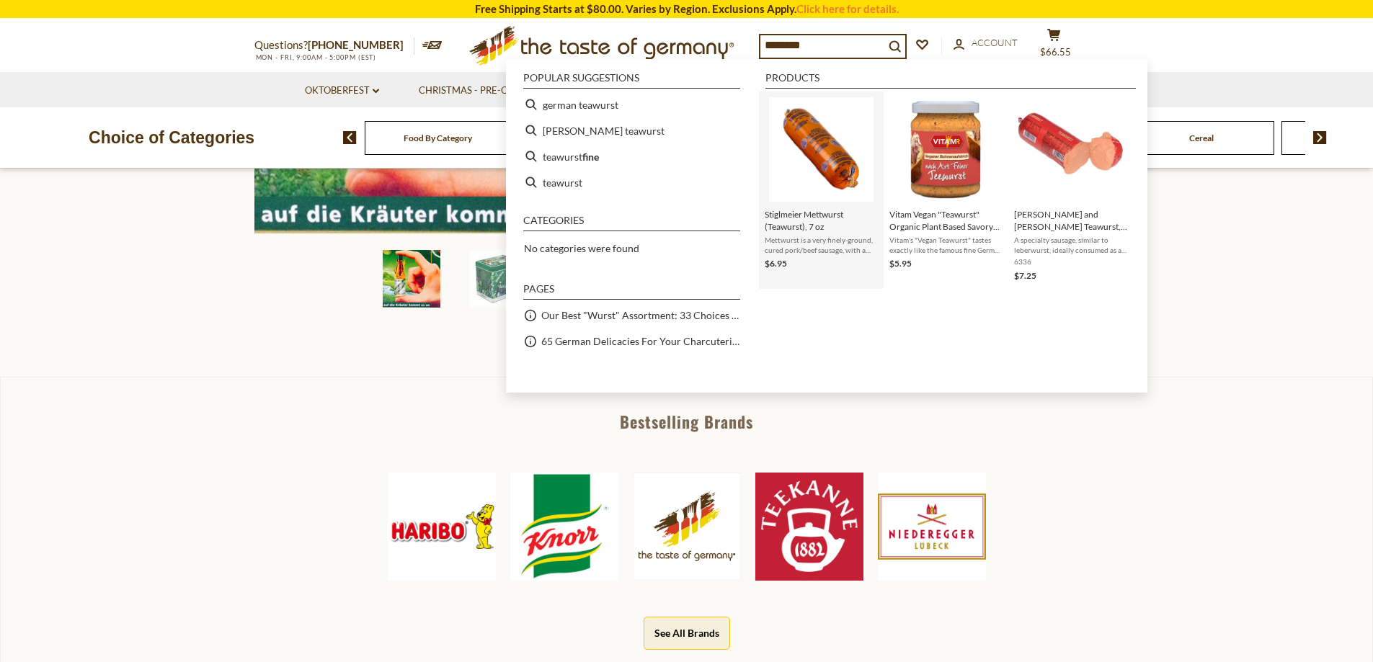
type input "********"
click at [807, 214] on span "Stiglmeier Mettwurst (Teawurst), 7 oz" at bounding box center [821, 220] width 113 height 25
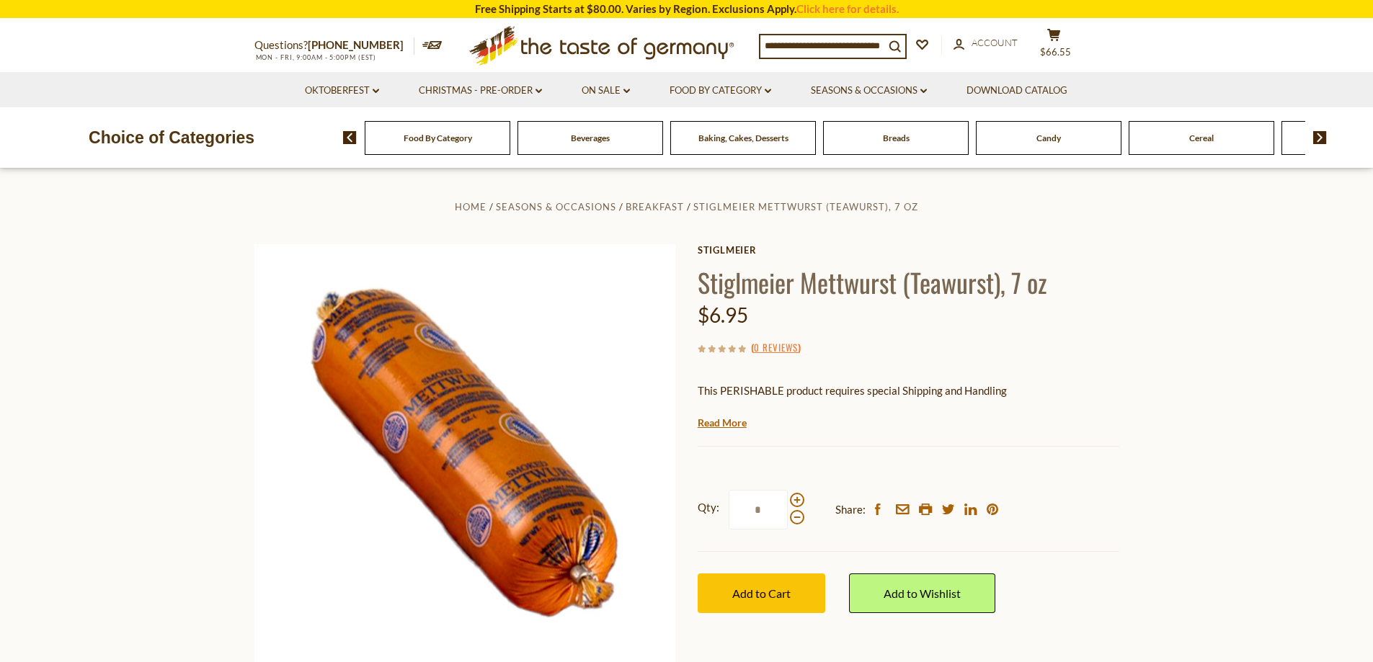
drag, startPoint x: 762, startPoint y: 507, endPoint x: 749, endPoint y: 510, distance: 13.5
click at [749, 510] on input "*" at bounding box center [758, 510] width 59 height 40
type input "*"
click at [788, 596] on span "Add to Cart" at bounding box center [761, 594] width 58 height 14
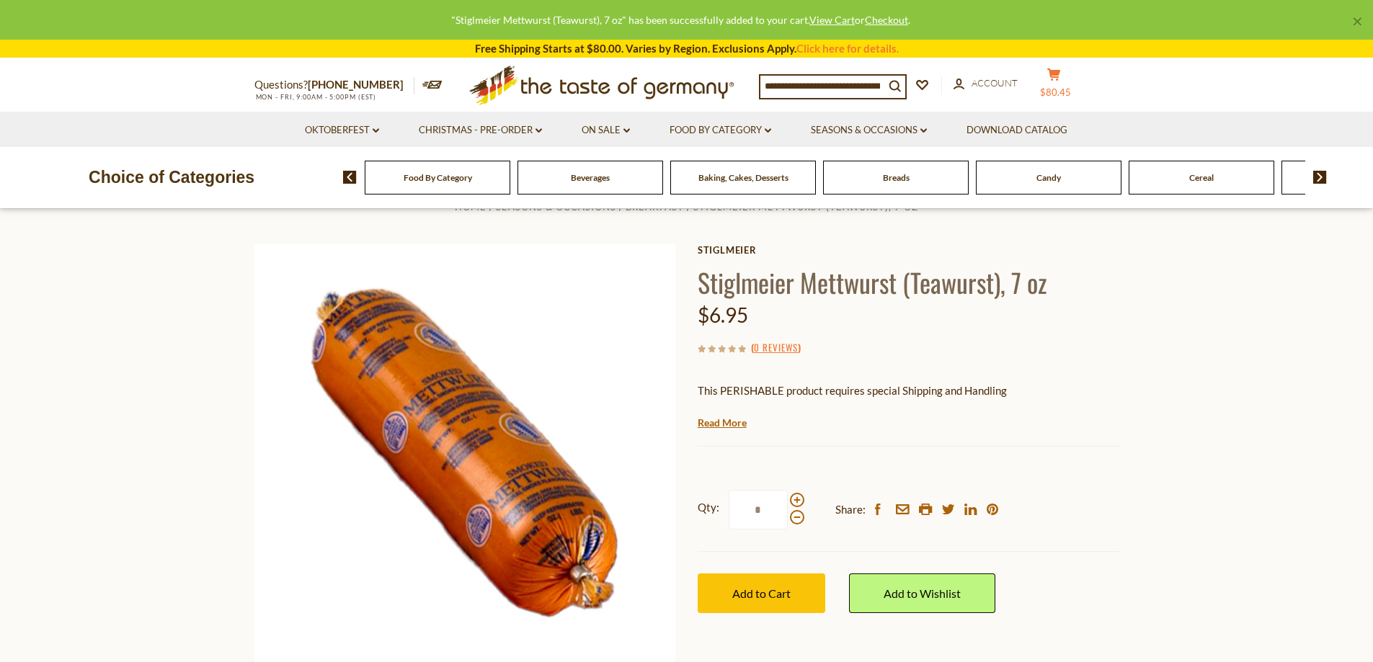
click at [1070, 73] on button "cart $80.45" at bounding box center [1054, 86] width 43 height 36
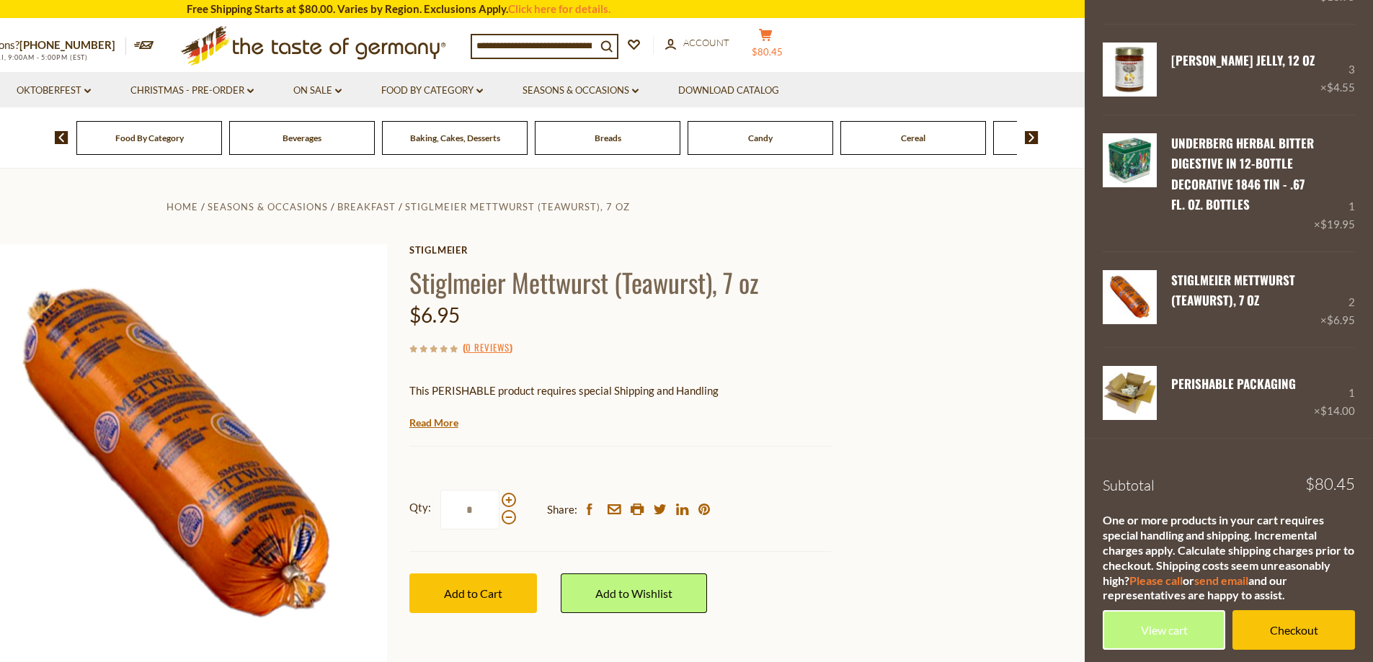
scroll to position [177, 0]
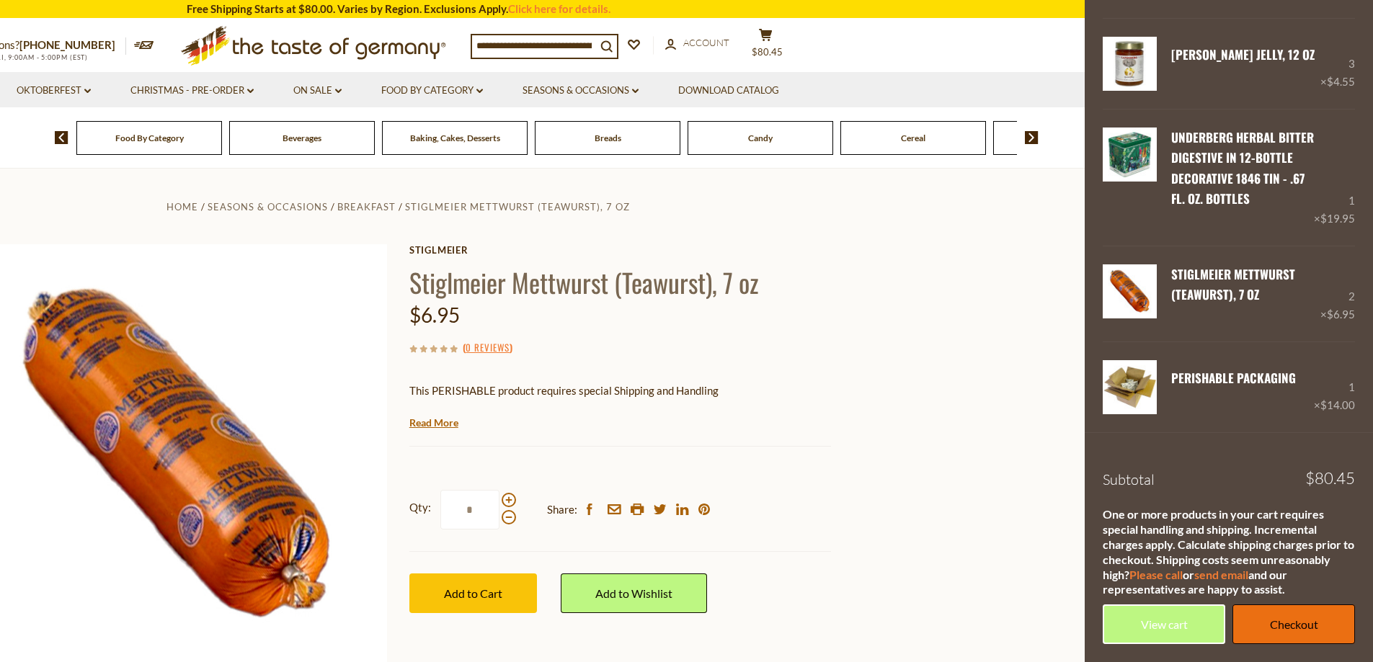
click at [1256, 613] on link "Checkout" at bounding box center [1293, 625] width 123 height 40
